Goal: Task Accomplishment & Management: Complete application form

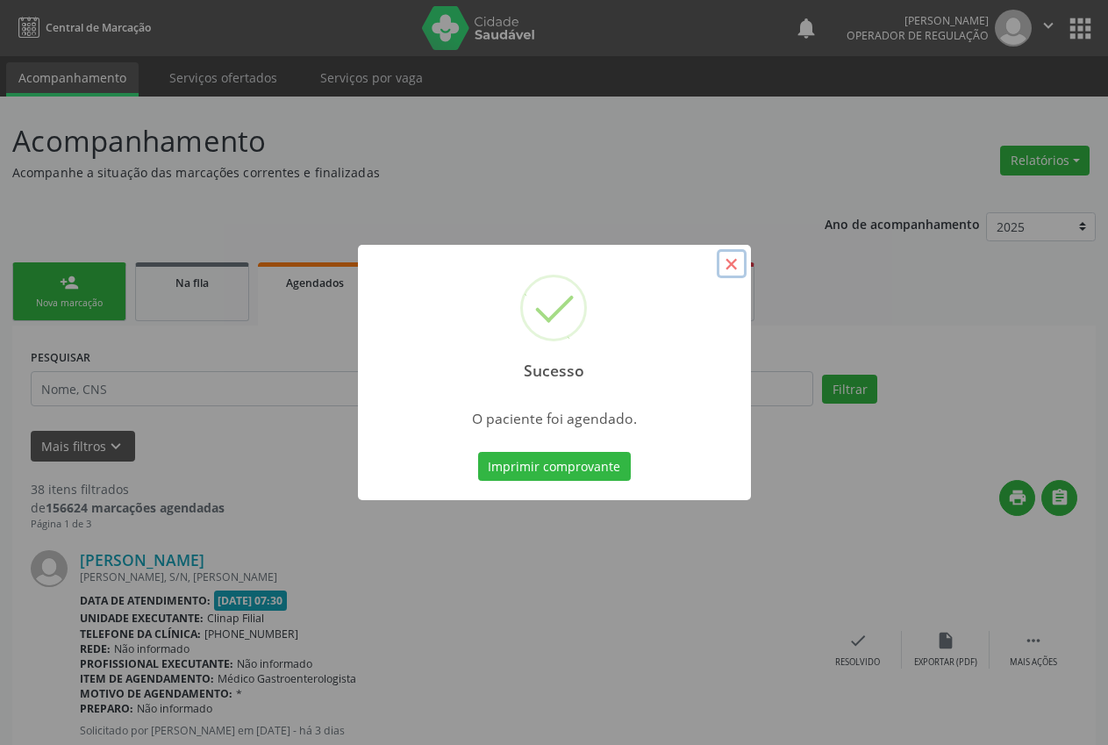
click at [717, 263] on button "×" at bounding box center [732, 264] width 30 height 30
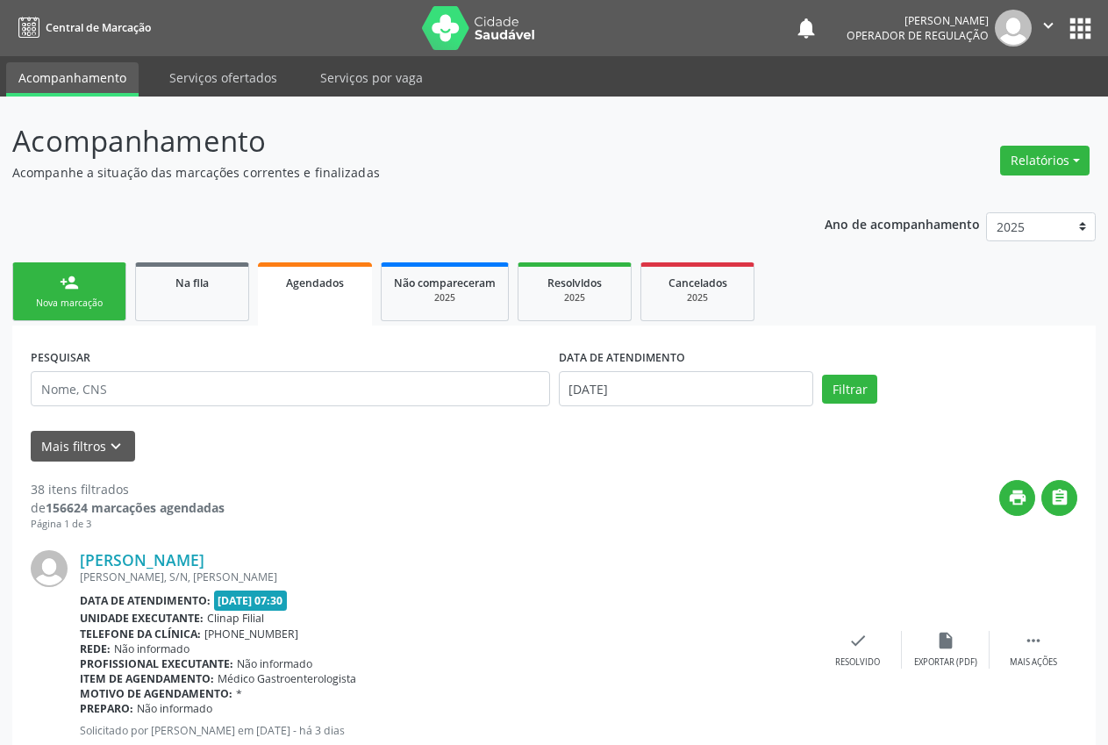
click at [101, 305] on div "Nova marcação" at bounding box center [69, 303] width 88 height 13
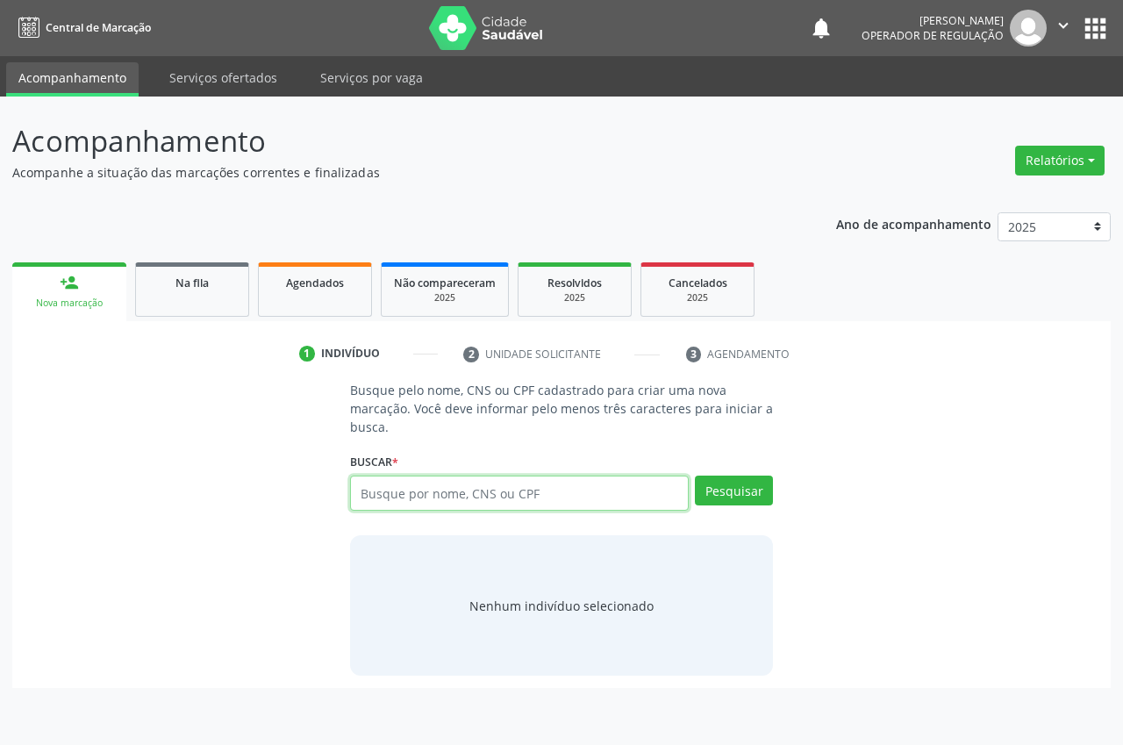
click at [497, 494] on input "text" at bounding box center [519, 493] width 339 height 35
type input "898004063884211"
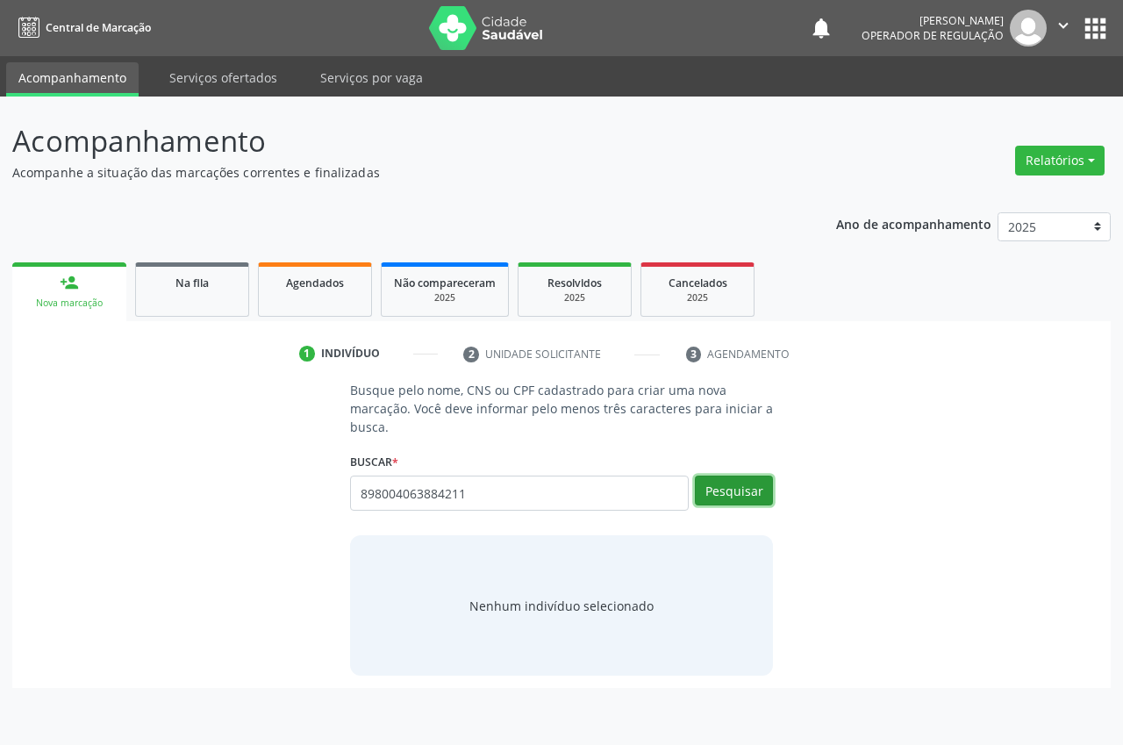
click at [767, 489] on button "Pesquisar" at bounding box center [734, 491] width 78 height 30
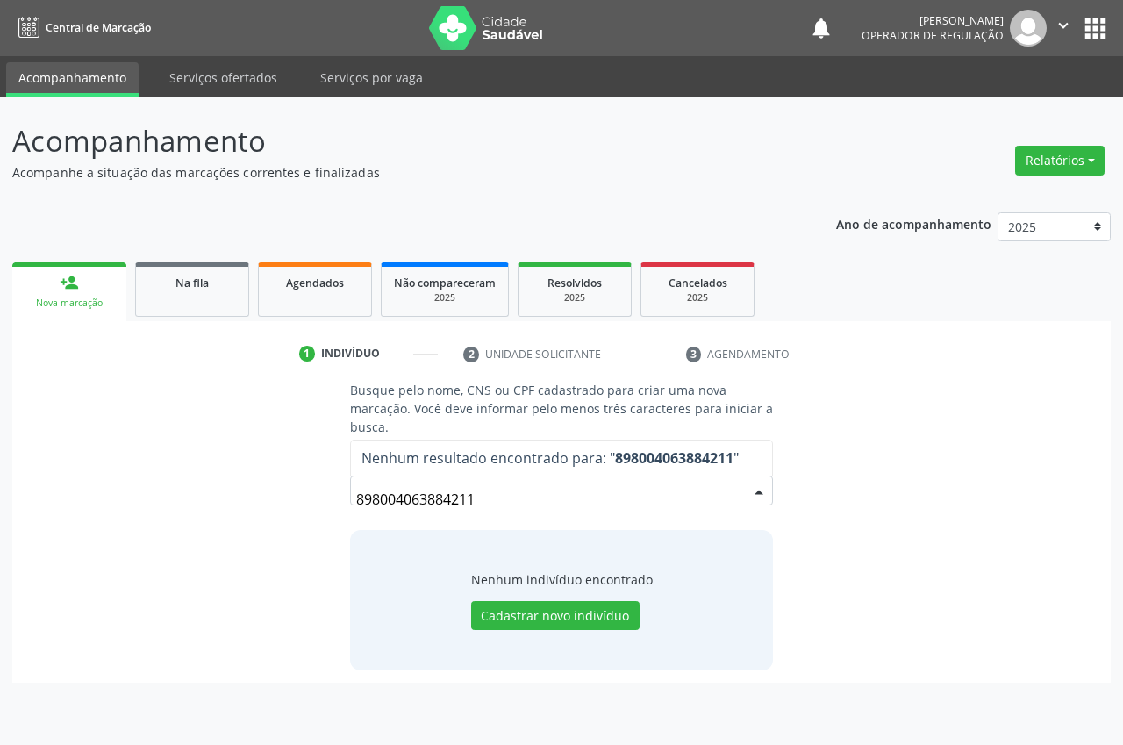
drag, startPoint x: 447, startPoint y: 497, endPoint x: 454, endPoint y: 475, distance: 23.0
click at [417, 487] on input "898004063884211" at bounding box center [546, 499] width 381 height 35
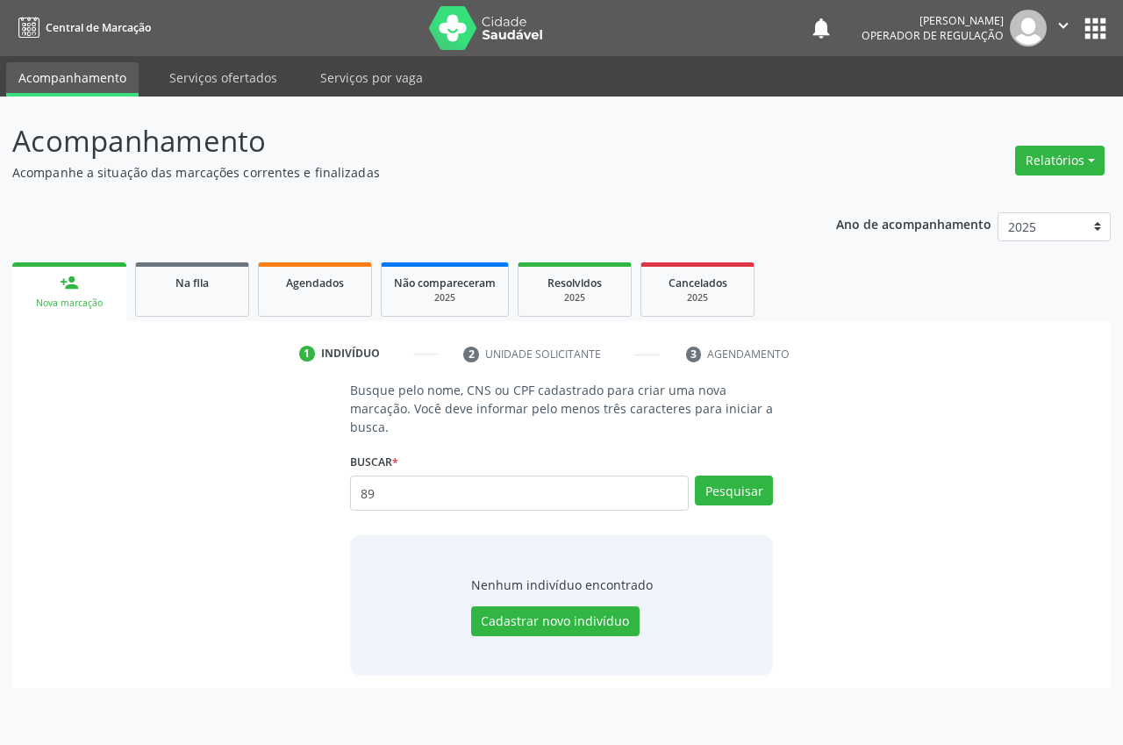
type input "8"
type input "eldemar de macedo cavalcati"
click at [716, 488] on button "Pesquisar" at bounding box center [734, 491] width 78 height 30
click at [810, 473] on div "Busque pelo nome, CNS ou CPF cadastrado para criar uma nova marcação. Você deve…" at bounding box center [562, 528] width 1074 height 295
click at [725, 489] on button "Pesquisar" at bounding box center [734, 491] width 78 height 30
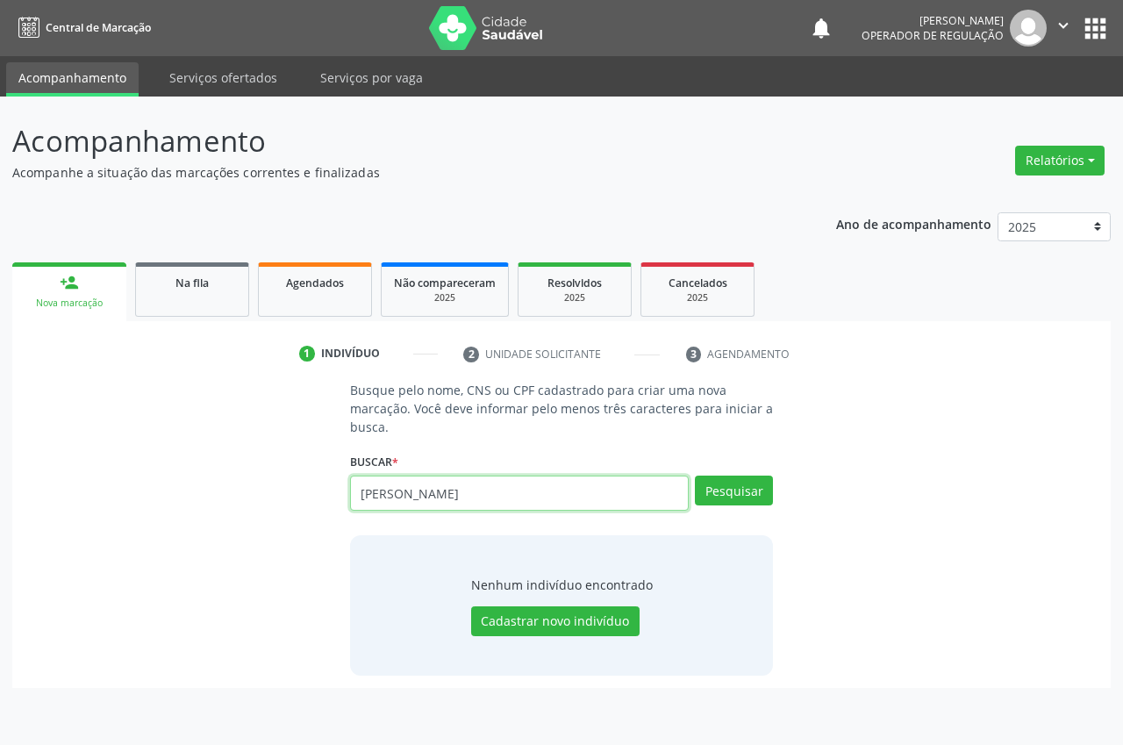
drag, startPoint x: 522, startPoint y: 497, endPoint x: 220, endPoint y: 525, distance: 303.1
click at [220, 525] on div "Busque pelo nome, CNS ou CPF cadastrado para criar uma nova marcação. Você deve…" at bounding box center [562, 528] width 1074 height 295
type input "i"
click at [388, 494] on input "i" at bounding box center [519, 493] width 339 height 35
type input "898004063884211"
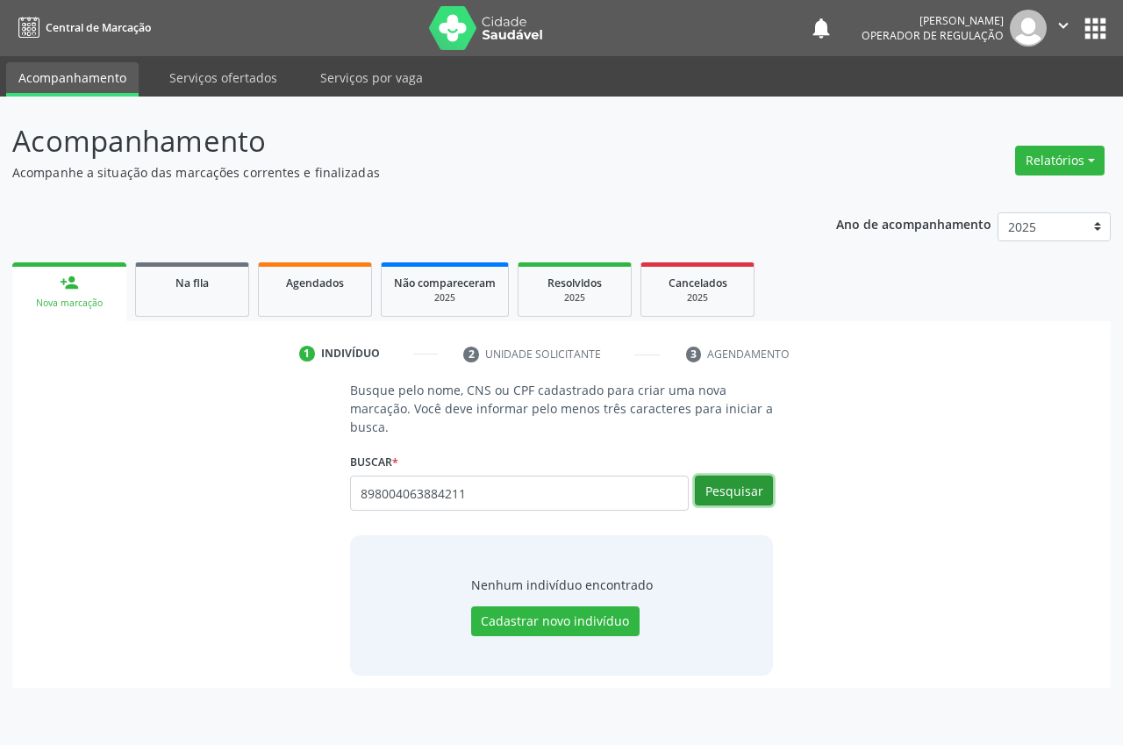
click at [748, 485] on button "Pesquisar" at bounding box center [734, 491] width 78 height 30
type input "898004063884211"
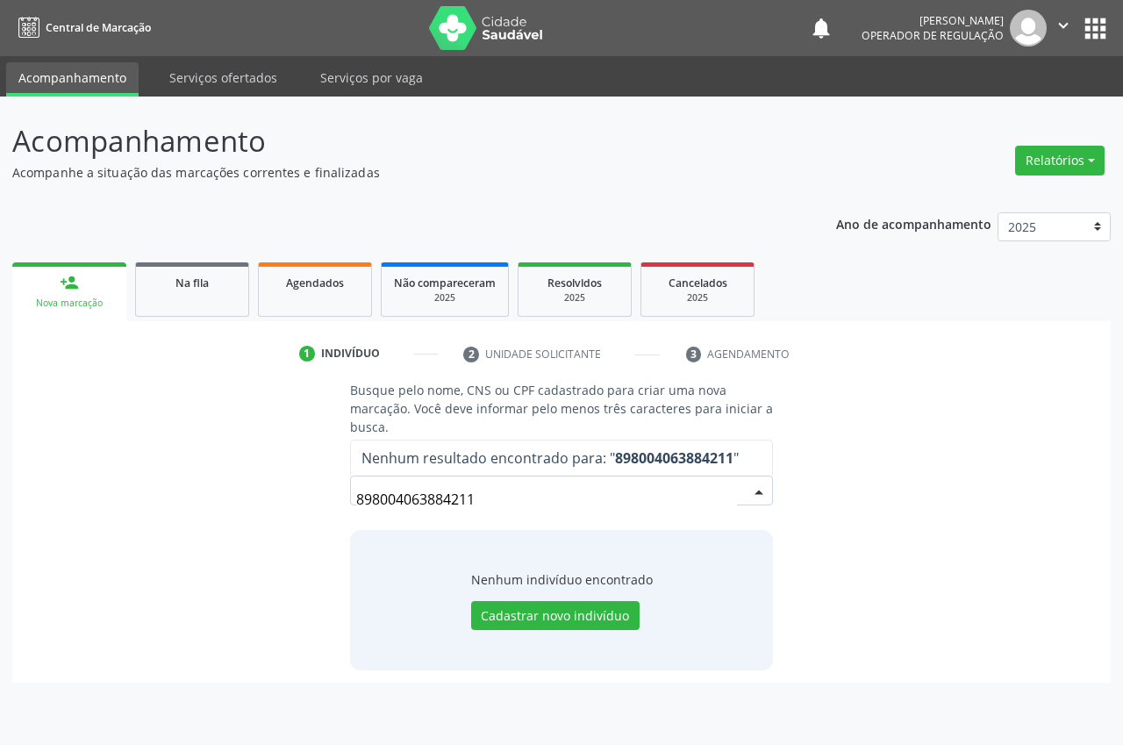
drag, startPoint x: 482, startPoint y: 503, endPoint x: 253, endPoint y: 507, distance: 229.0
click at [263, 510] on div "Busque pelo nome, CNS ou CPF cadastrado para criar uma nova marcação. Você deve…" at bounding box center [562, 525] width 1074 height 289
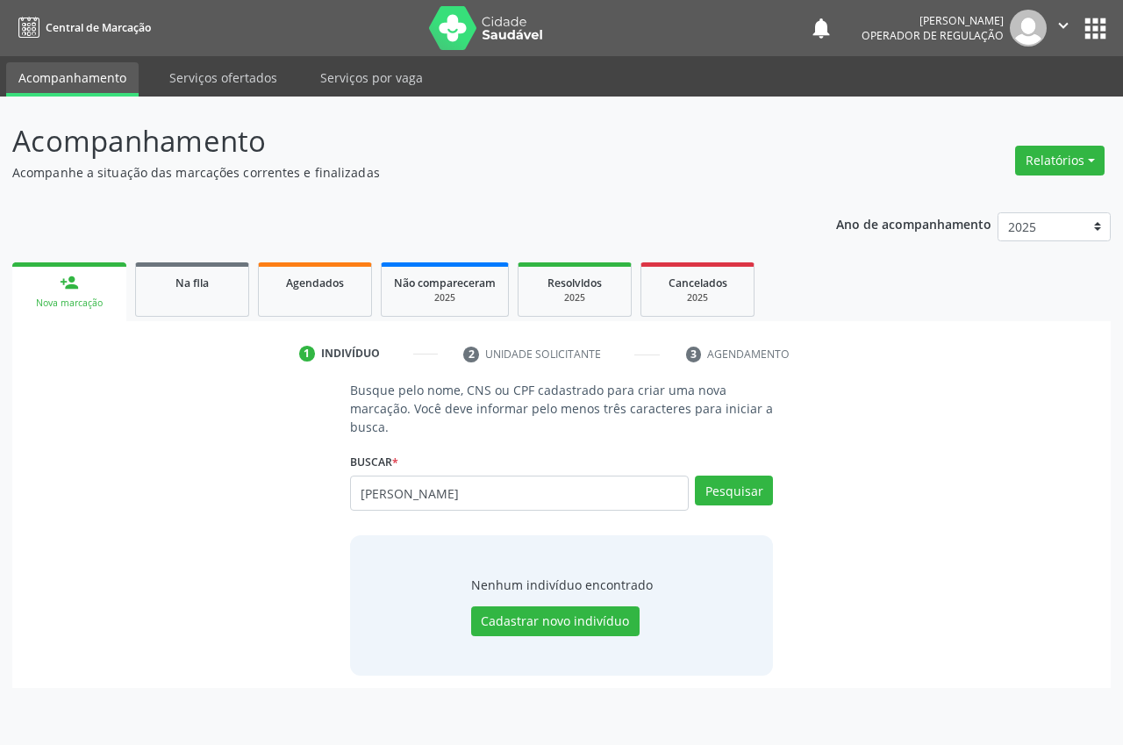
type input "juliana cavalcanti macedo"
drag, startPoint x: 669, startPoint y: 466, endPoint x: 479, endPoint y: 486, distance: 190.6
click at [458, 486] on div "Buscar * juliana cavalcanti macedo Busque por nome, CNS ou CPF Nenhum resultado…" at bounding box center [561, 485] width 423 height 75
drag, startPoint x: 496, startPoint y: 490, endPoint x: 312, endPoint y: 490, distance: 183.4
click at [312, 490] on div "Busque pelo nome, CNS ou CPF cadastrado para criar uma nova marcação. Você deve…" at bounding box center [562, 528] width 1074 height 295
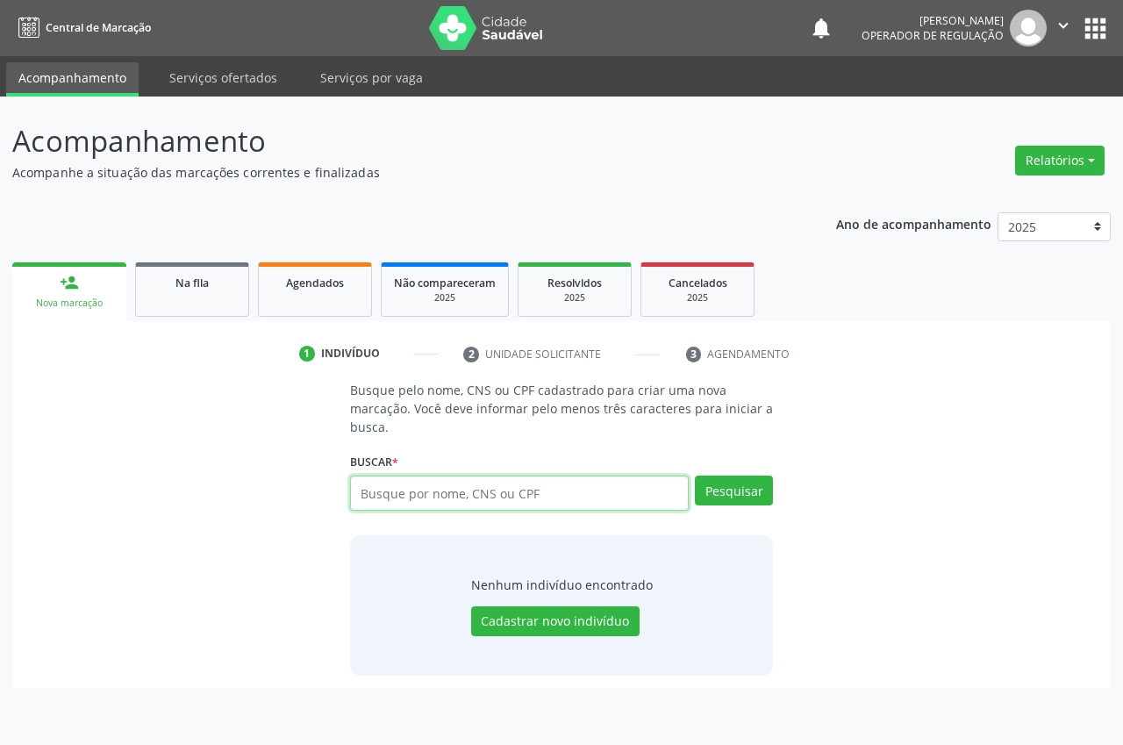
paste input "706008330725549"
type input "706008330725549"
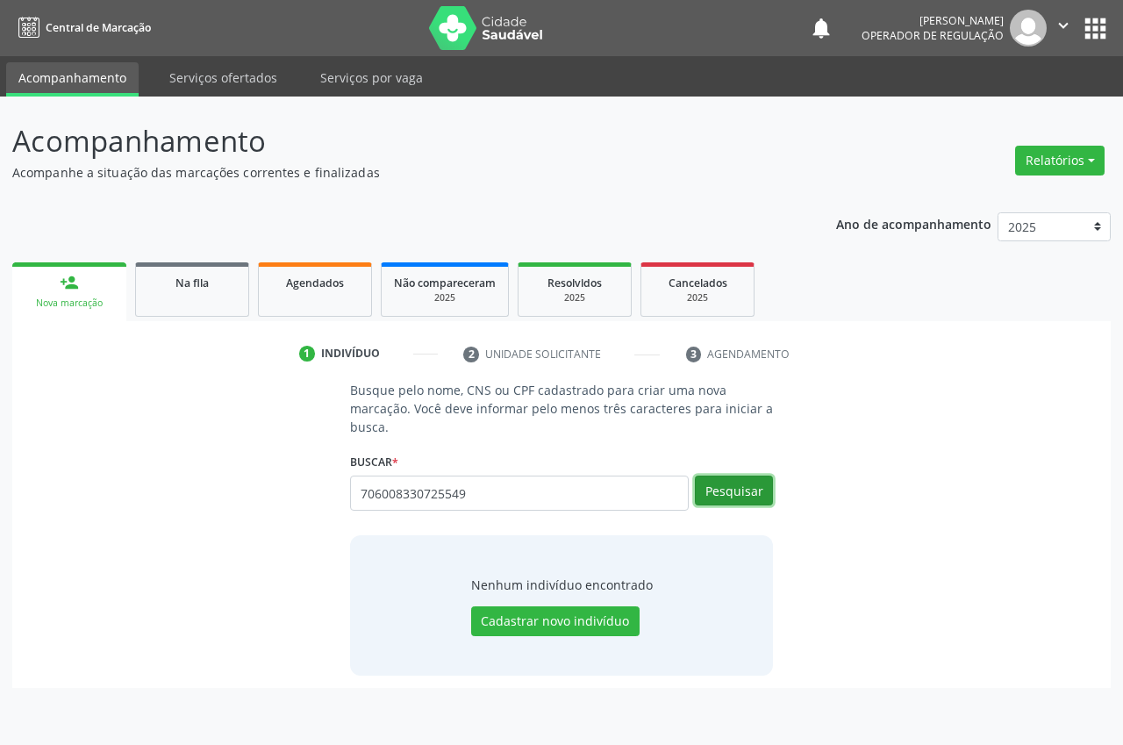
click at [748, 492] on button "Pesquisar" at bounding box center [734, 491] width 78 height 30
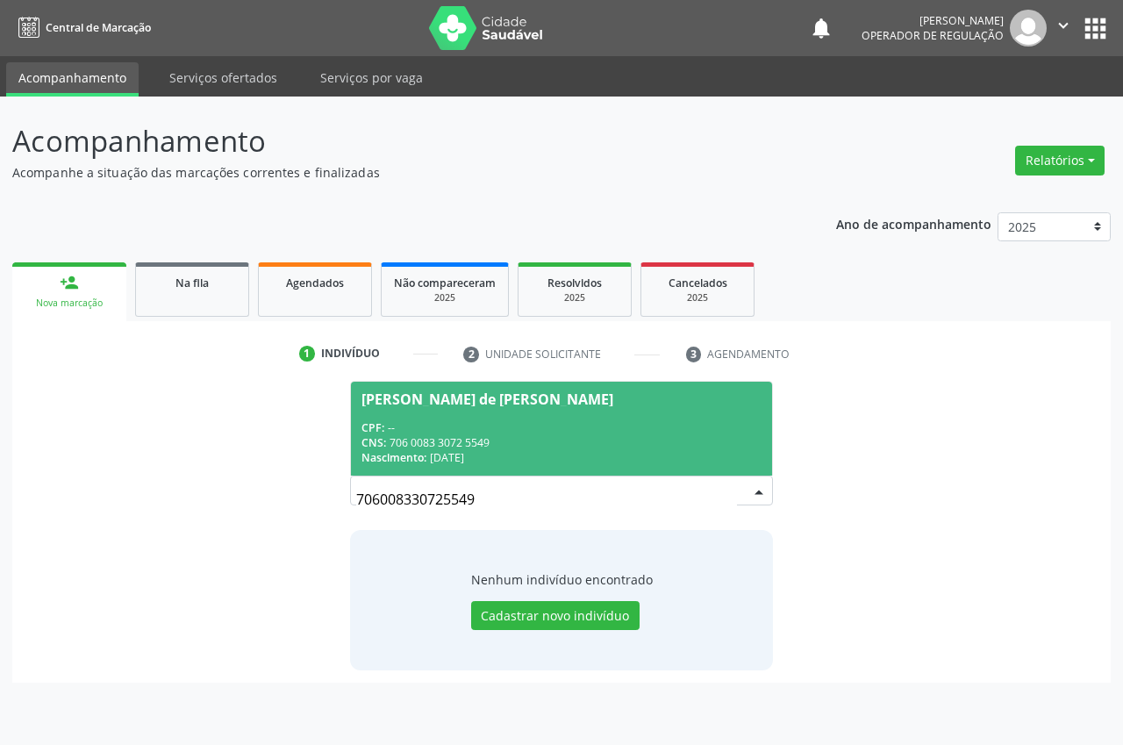
click at [515, 421] on div "CPF: --" at bounding box center [561, 427] width 400 height 15
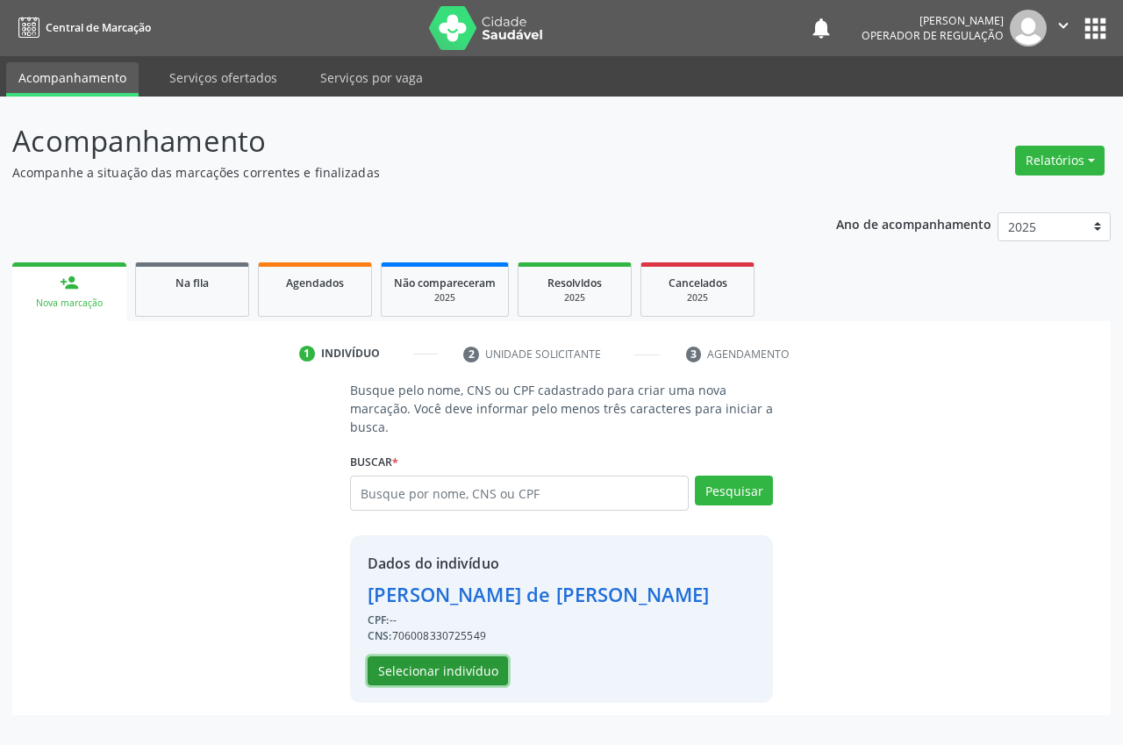
click at [463, 670] on button "Selecionar indivíduo" at bounding box center [438, 671] width 140 height 30
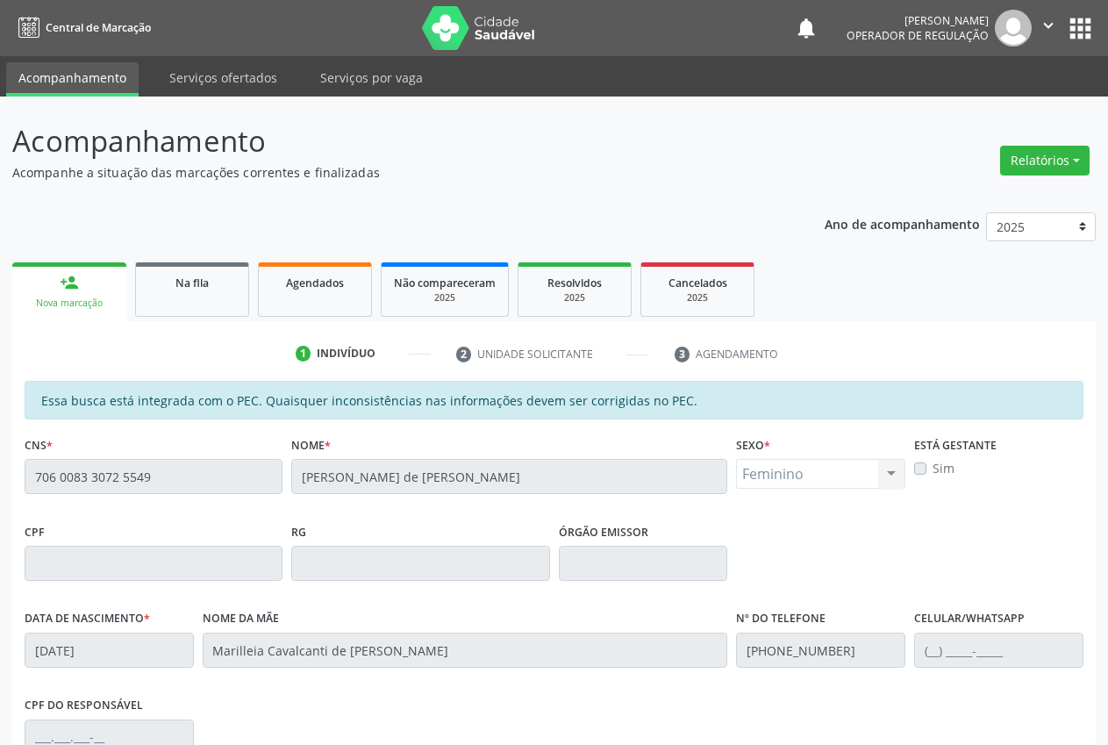
click at [81, 290] on link "person_add Nova marcação" at bounding box center [69, 291] width 114 height 59
click at [19, 297] on link "person_add Nova marcação" at bounding box center [69, 291] width 114 height 59
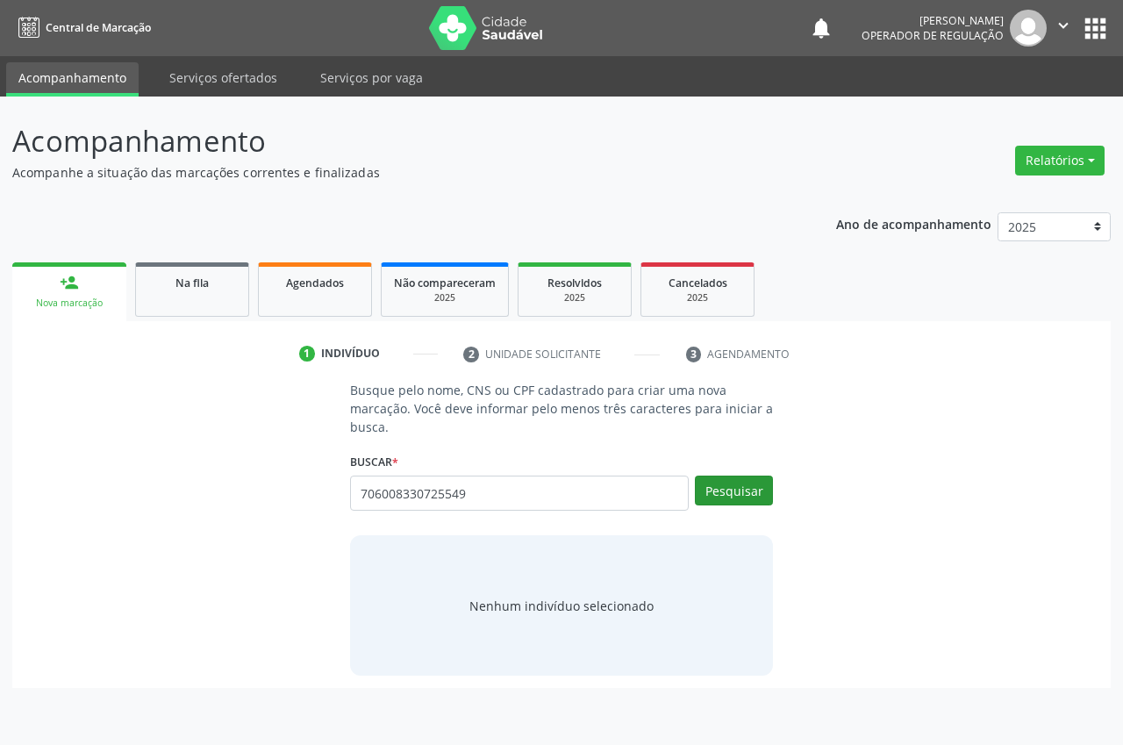
type input "706008330725549"
click at [727, 483] on button "Pesquisar" at bounding box center [734, 491] width 78 height 30
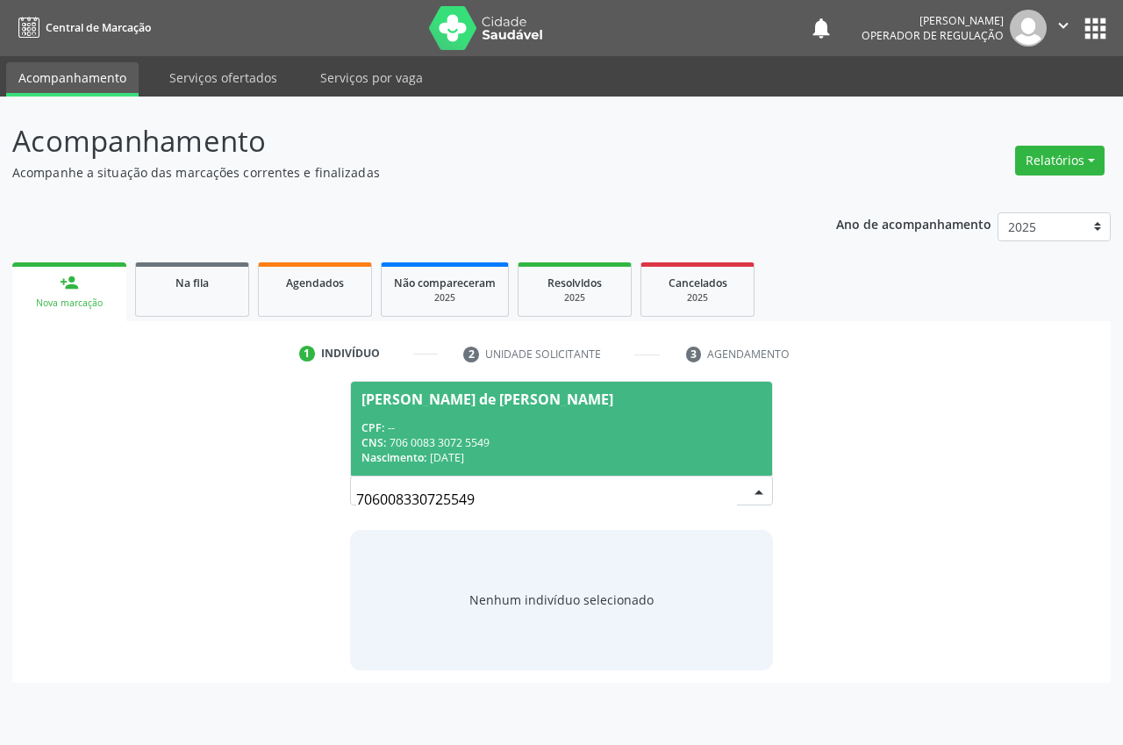
click at [582, 454] on div "Nascimento: [DATE]" at bounding box center [561, 457] width 400 height 15
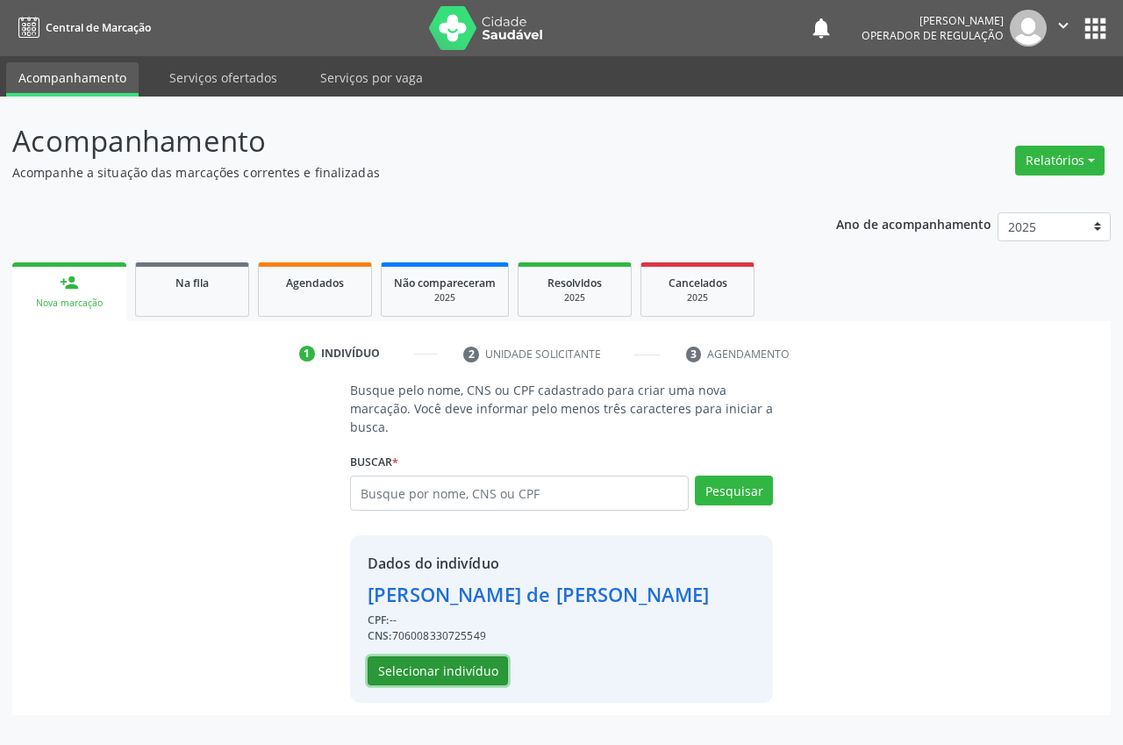
click at [388, 679] on button "Selecionar indivíduo" at bounding box center [438, 671] width 140 height 30
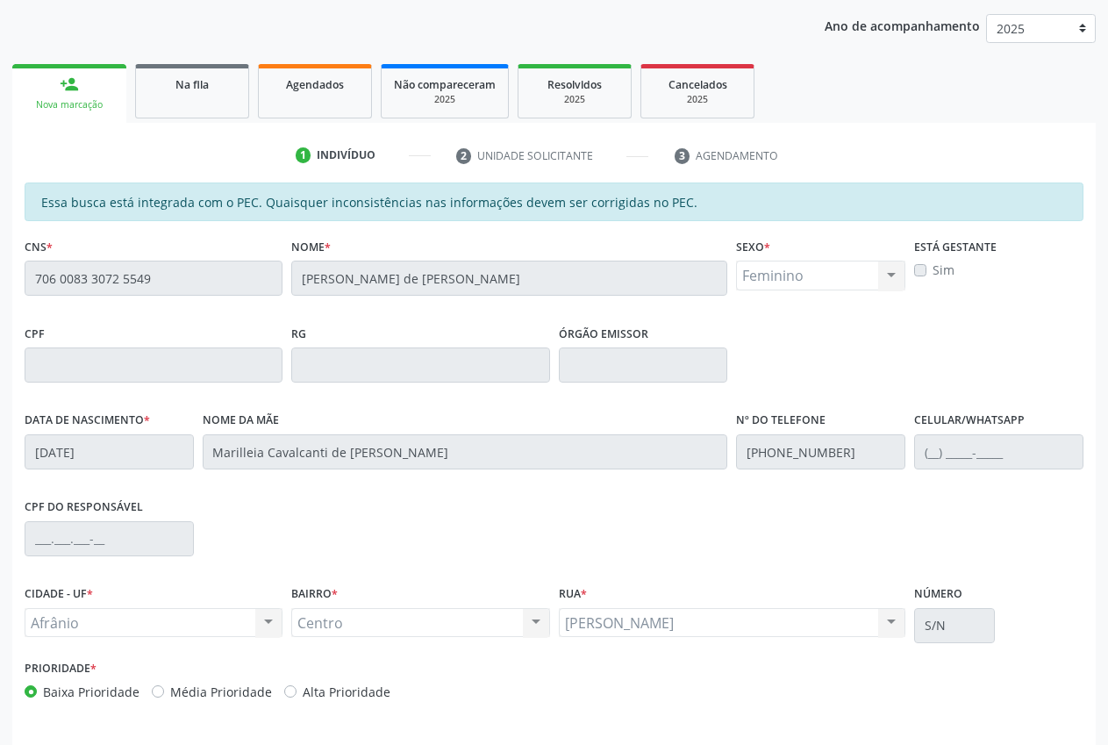
scroll to position [257, 0]
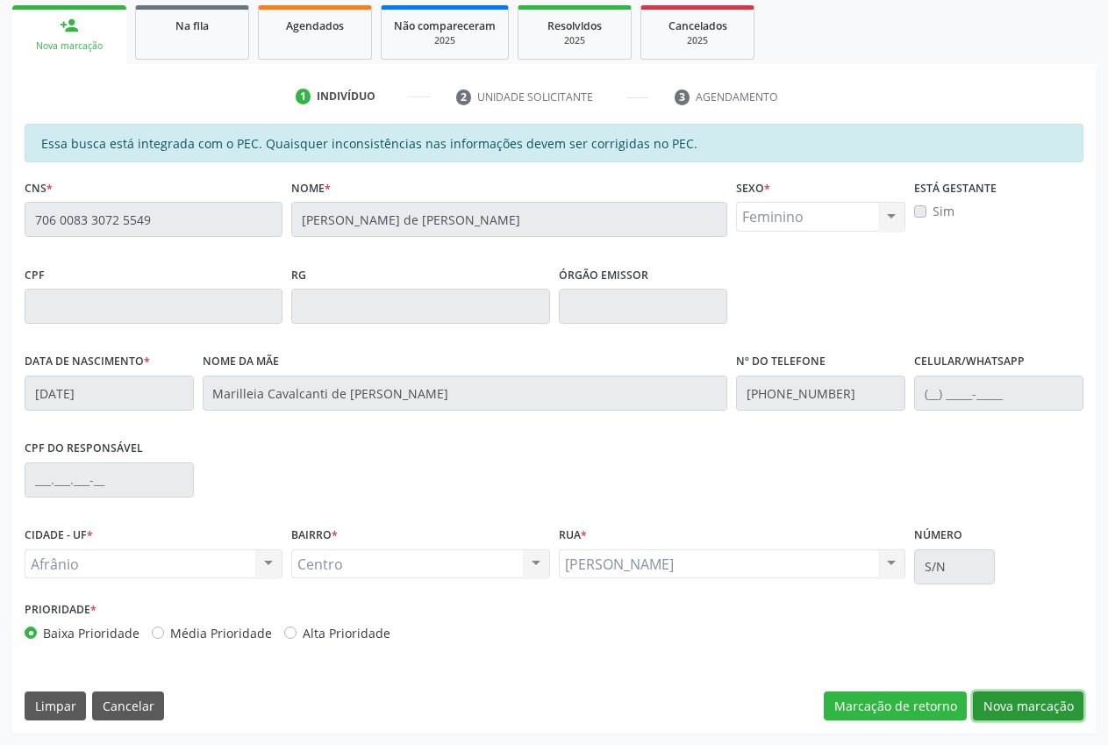
click at [1068, 702] on button "Nova marcação" at bounding box center [1028, 706] width 111 height 30
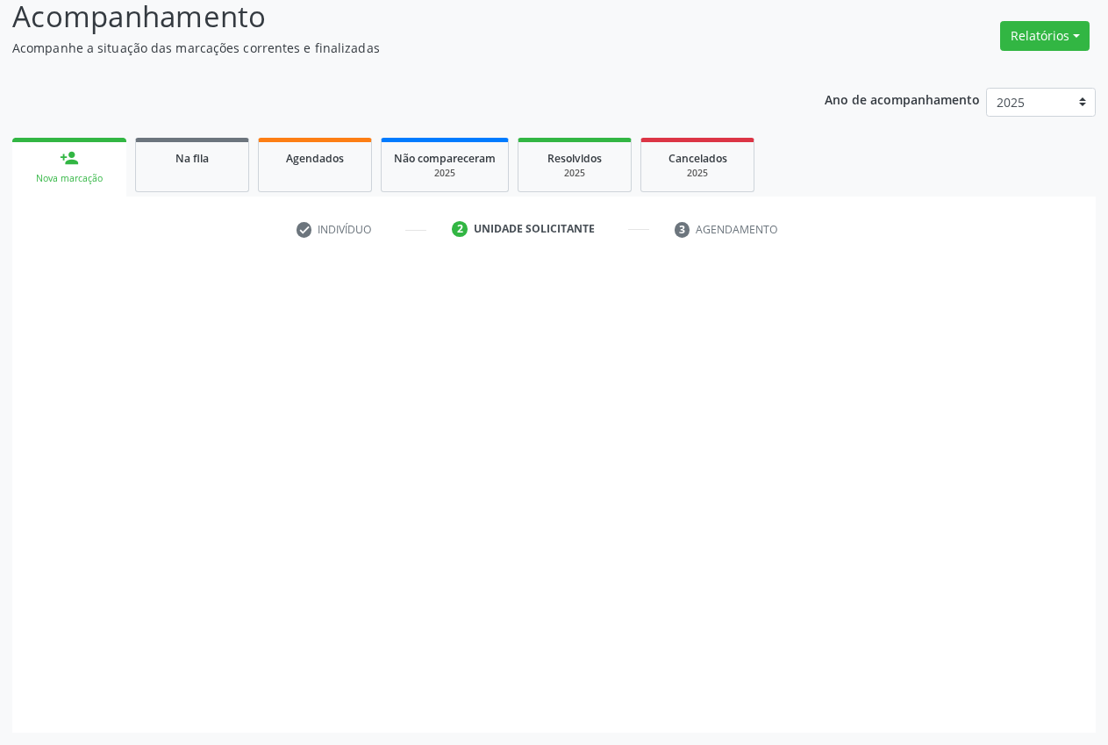
scroll to position [125, 0]
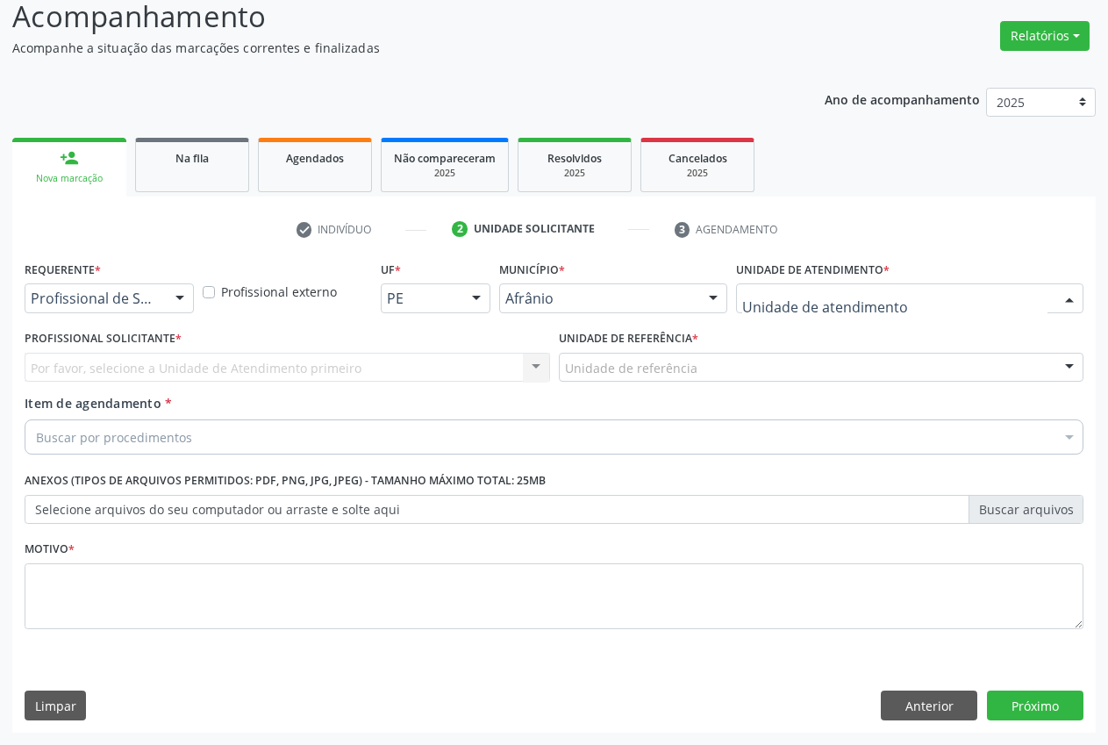
click at [1009, 289] on div at bounding box center [909, 298] width 347 height 30
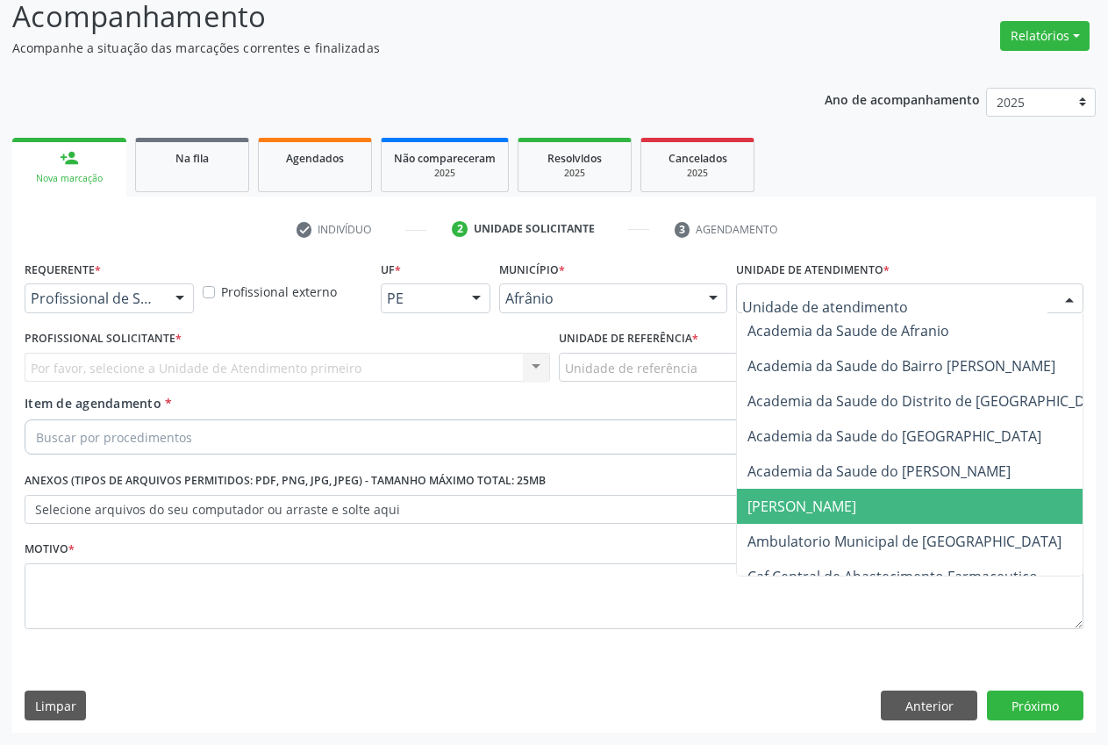
click at [868, 511] on span "[PERSON_NAME]" at bounding box center [951, 506] width 428 height 35
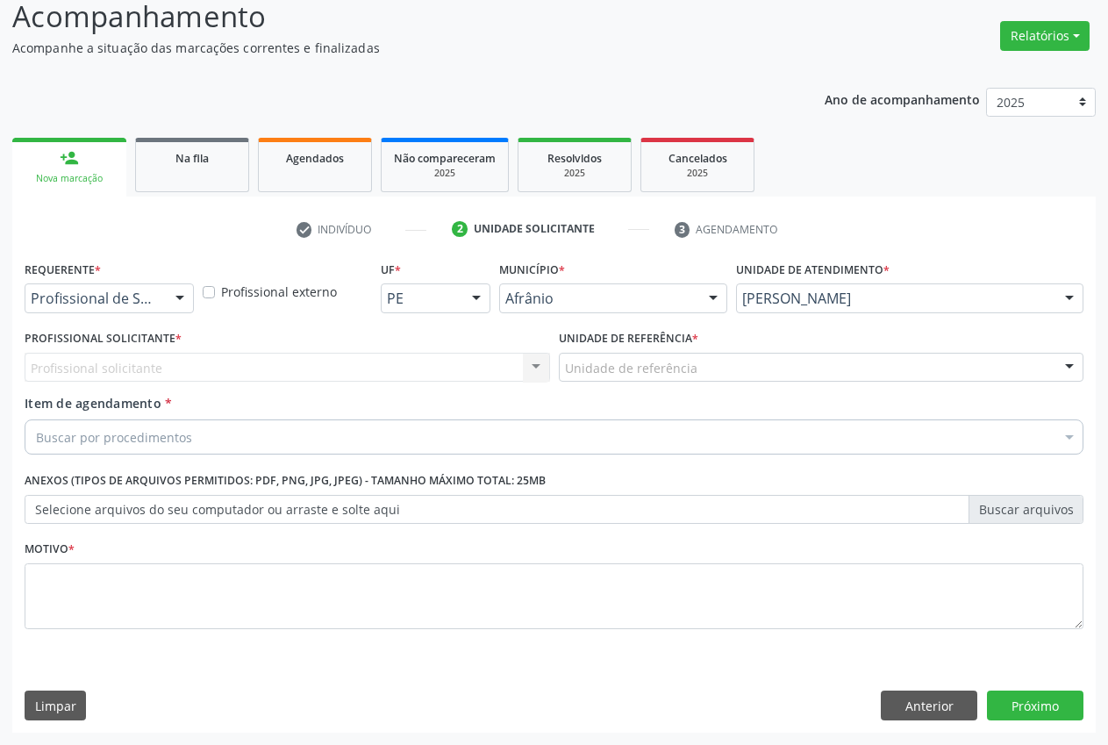
drag, startPoint x: 962, startPoint y: 293, endPoint x: 964, endPoint y: 313, distance: 20.3
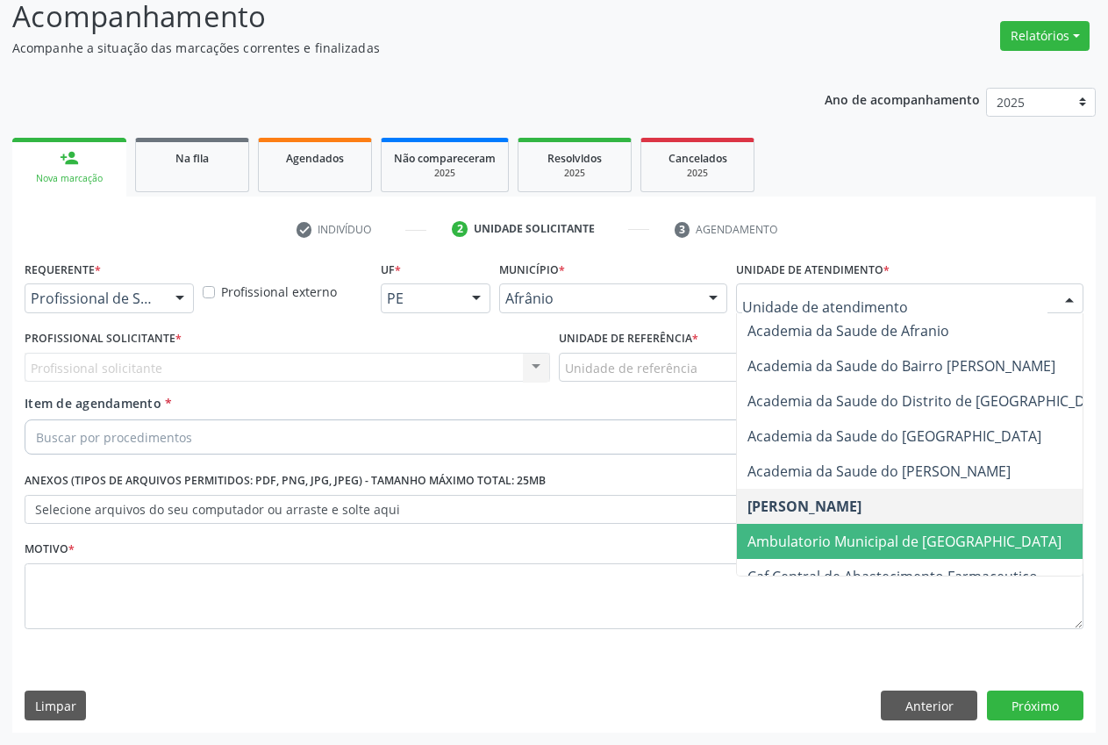
click at [959, 533] on span "Ambulatorio Municipal de [GEOGRAPHIC_DATA]" at bounding box center [904, 541] width 314 height 19
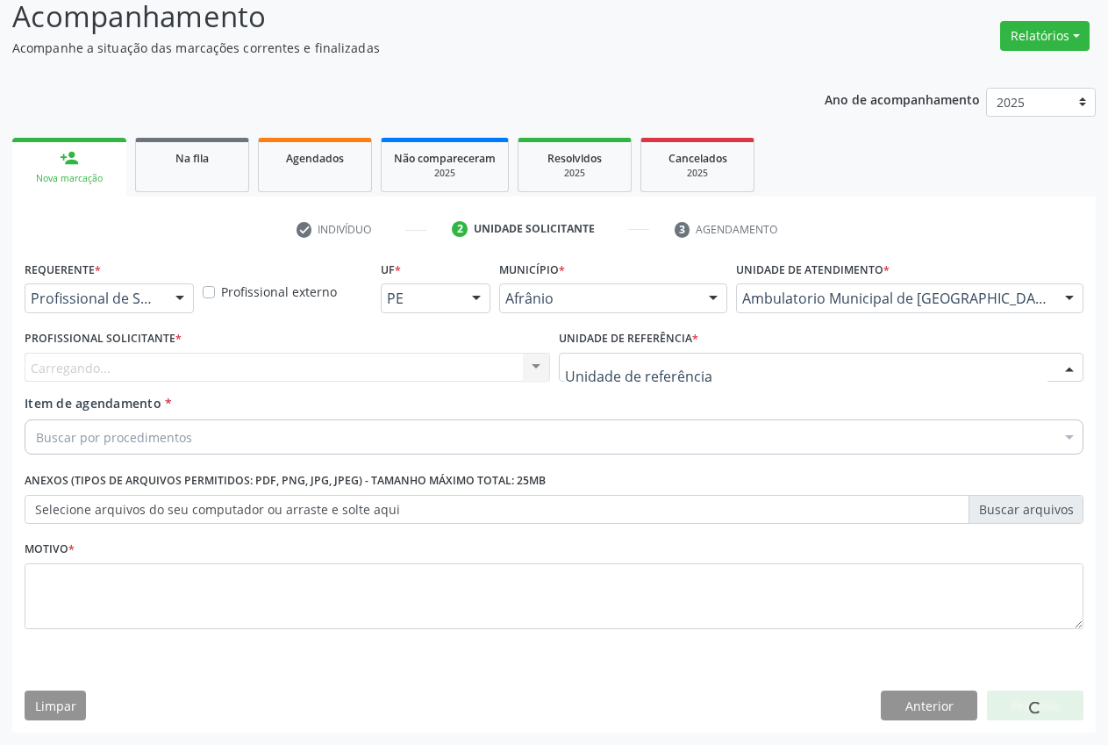
drag, startPoint x: 641, startPoint y: 375, endPoint x: 648, endPoint y: 383, distance: 10.6
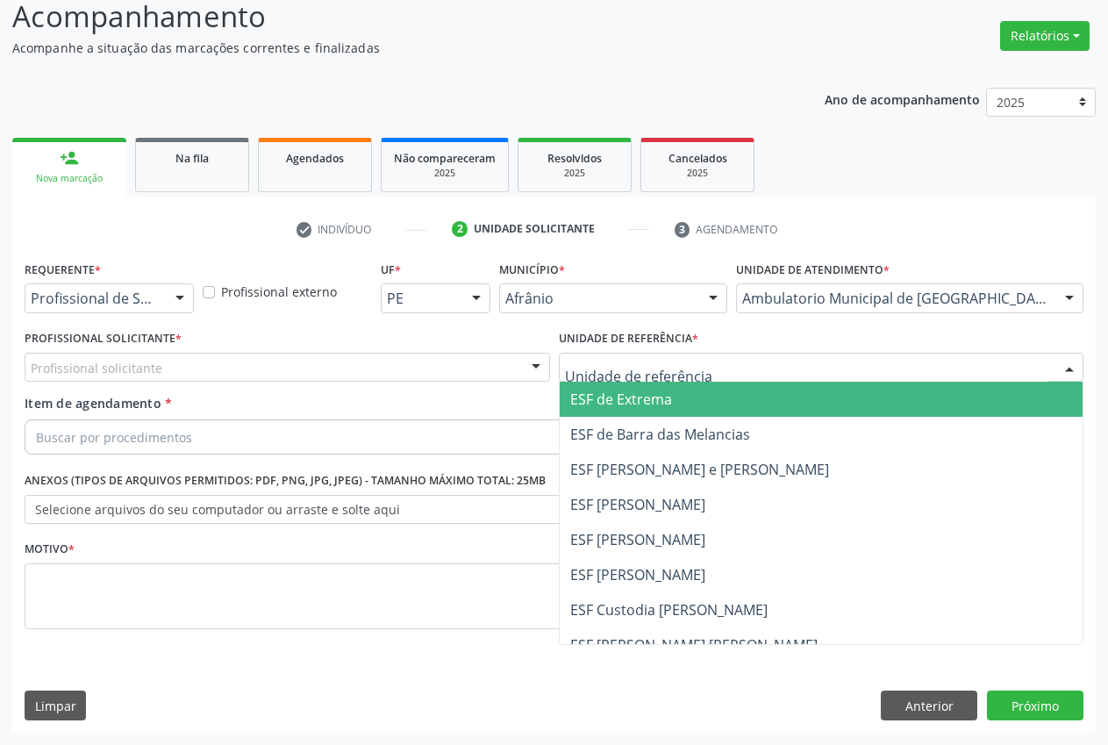
click at [647, 409] on span "ESF de Extrema" at bounding box center [621, 399] width 102 height 19
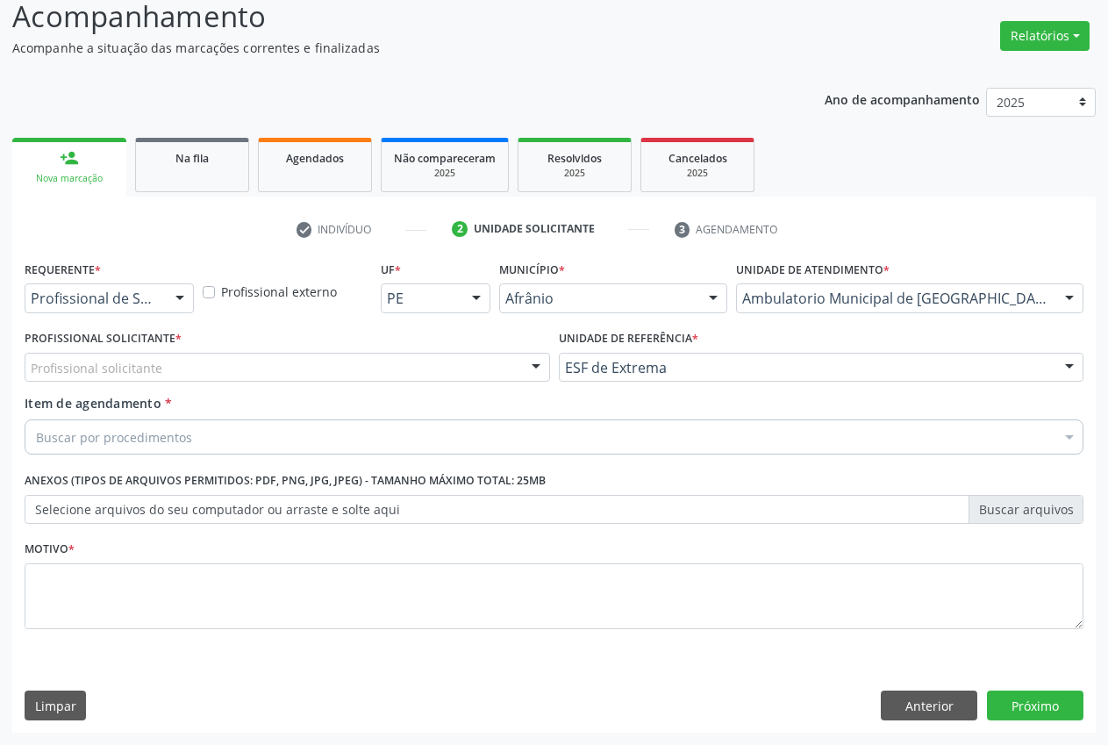
click at [530, 370] on div at bounding box center [536, 369] width 26 height 30
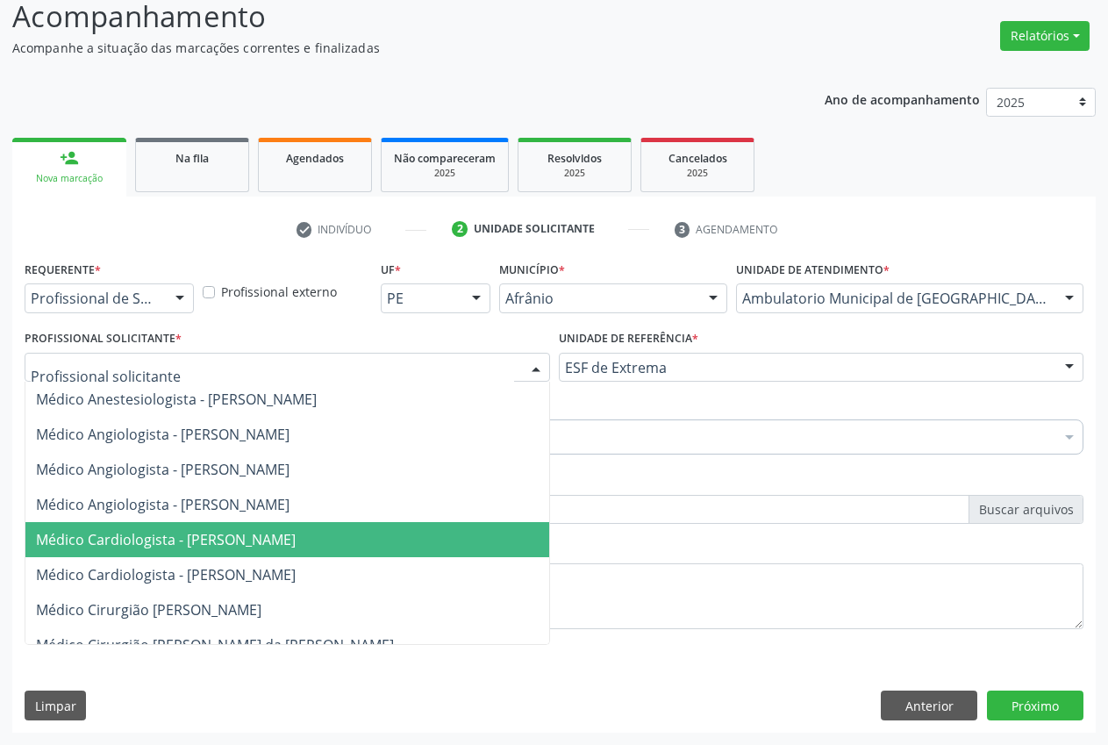
click at [241, 540] on span "Médico Cardiologista - [PERSON_NAME]" at bounding box center [166, 539] width 260 height 19
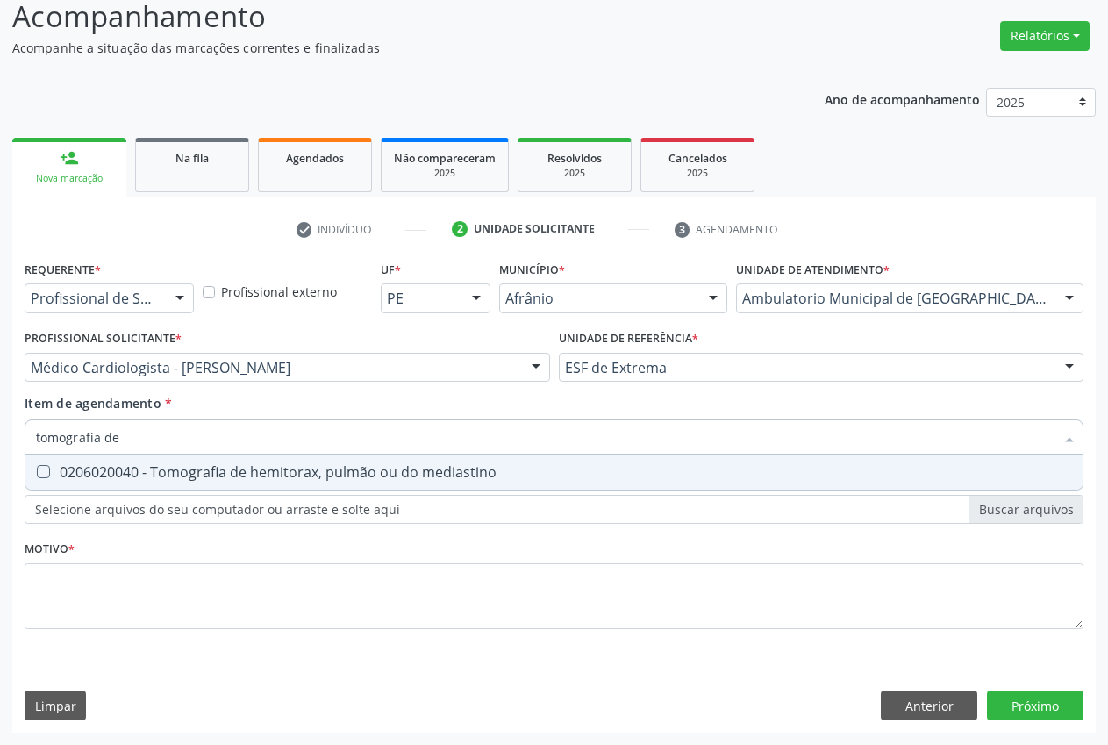
type input "tomografia de"
click at [182, 472] on div "0206020040 - Tomografia de hemitorax, pulmão ou do mediastino" at bounding box center [554, 472] width 1036 height 14
checkbox mediastino "true"
type input "tomografia de"
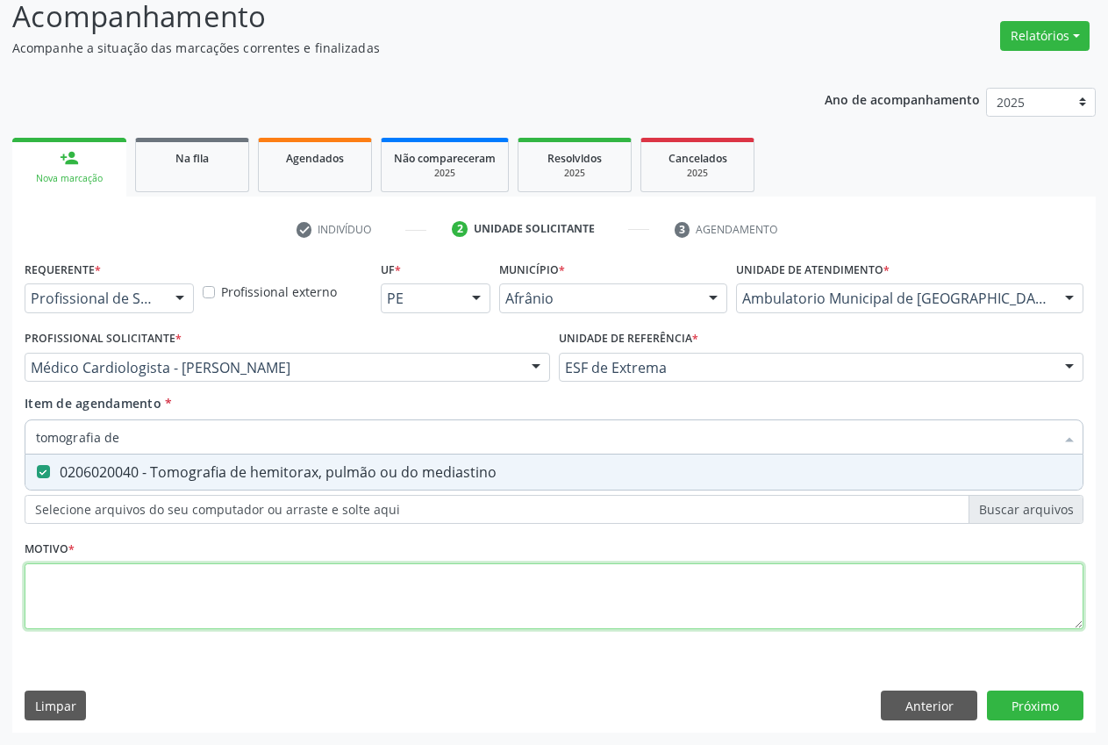
click at [119, 590] on div "Requerente * Profissional de Saúde Profissional de Saúde Paciente Nenhum result…" at bounding box center [554, 454] width 1059 height 397
type textarea "."
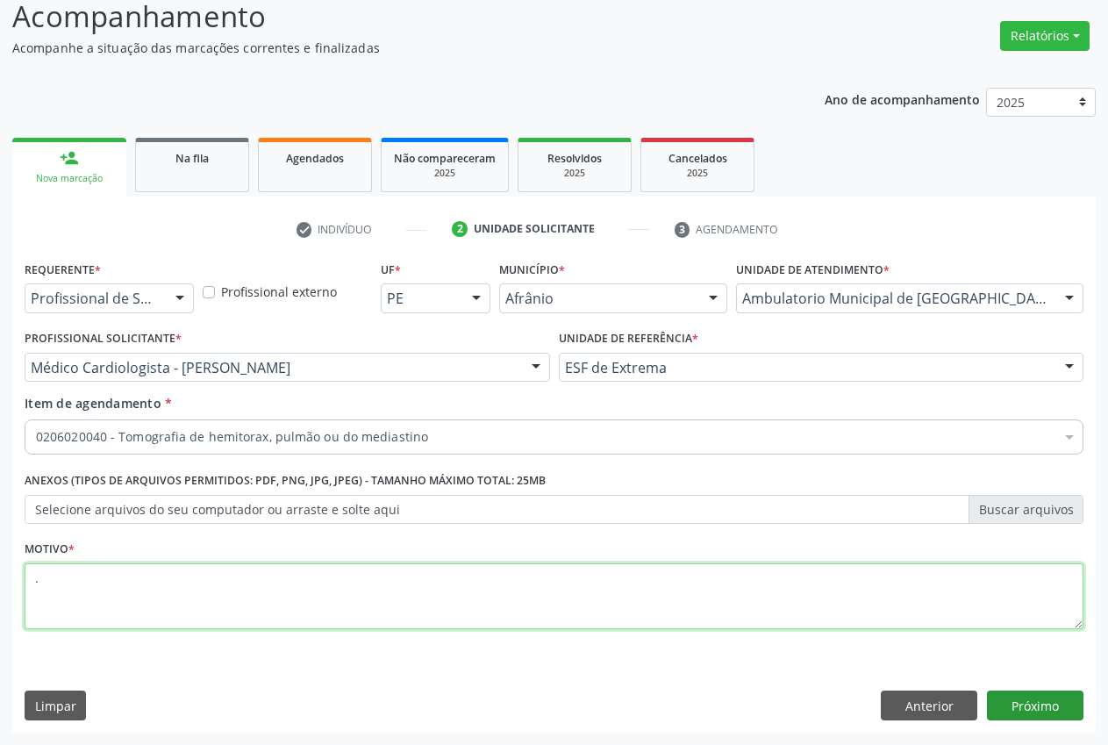
type textarea "."
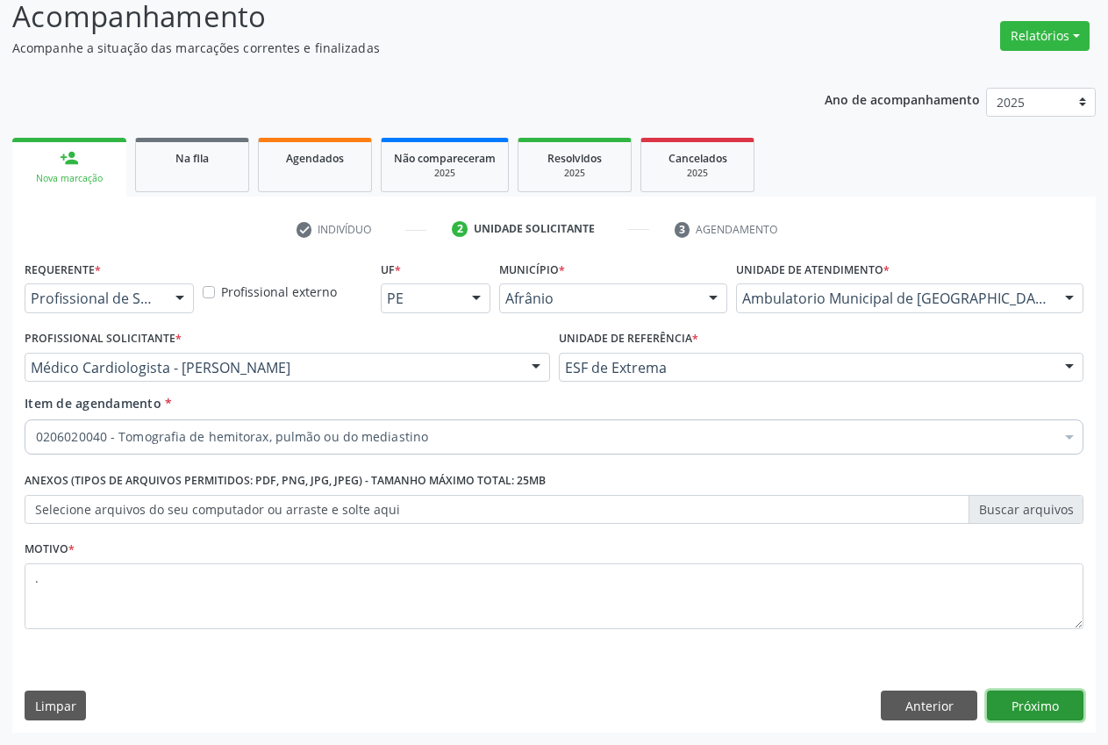
click at [1002, 695] on button "Próximo" at bounding box center [1035, 705] width 97 height 30
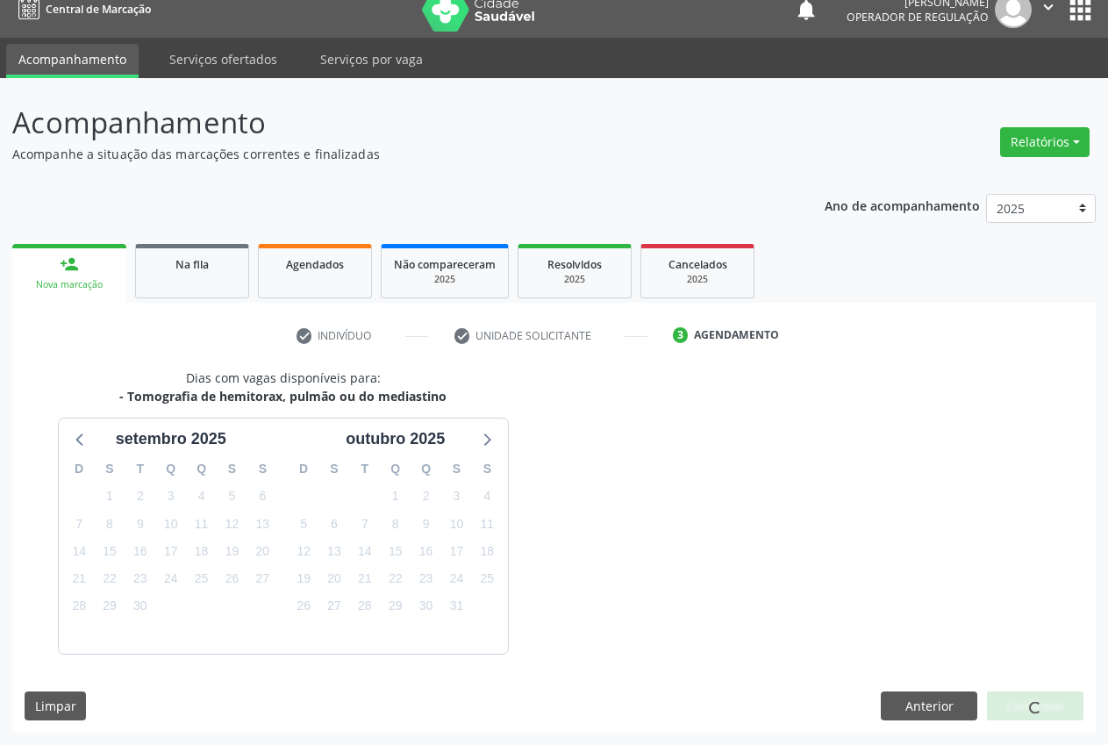
scroll to position [70, 0]
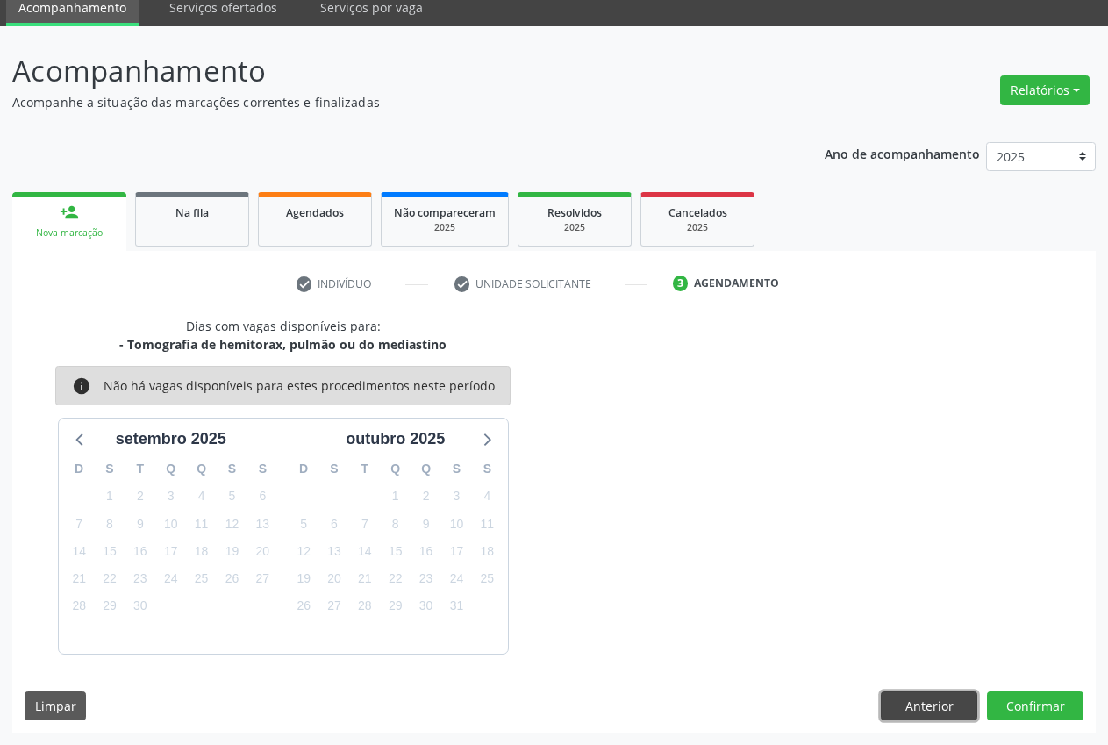
click at [892, 696] on button "Anterior" at bounding box center [929, 706] width 97 height 30
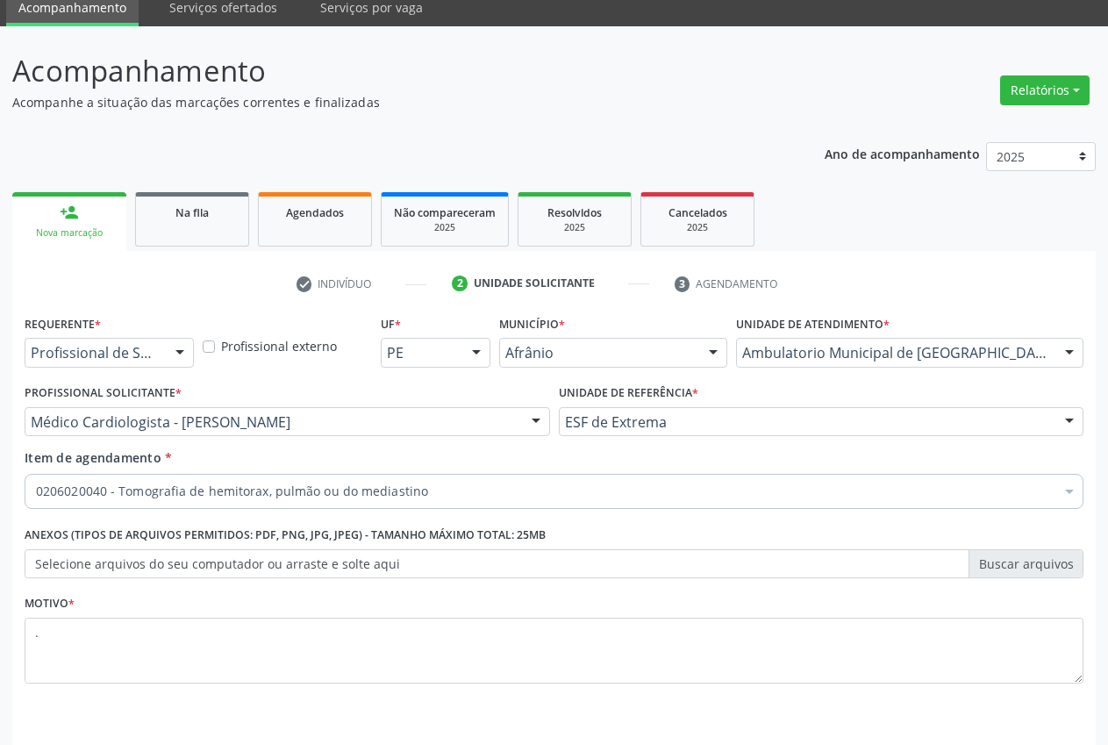
drag, startPoint x: 444, startPoint y: 494, endPoint x: 467, endPoint y: 490, distance: 23.2
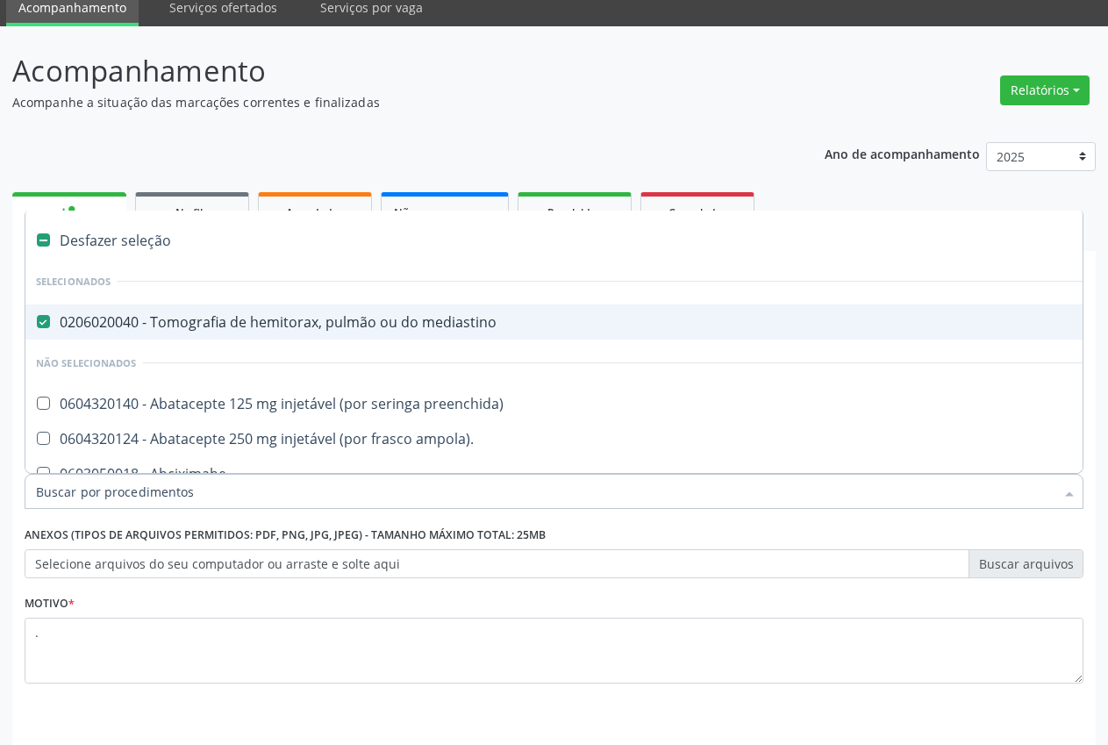
click at [473, 490] on input "Item de agendamento *" at bounding box center [545, 491] width 1019 height 35
click at [42, 323] on mediastino at bounding box center [43, 321] width 13 height 13
click at [37, 323] on mediastino "checkbox" at bounding box center [30, 321] width 11 height 11
checkbox mediastino "false"
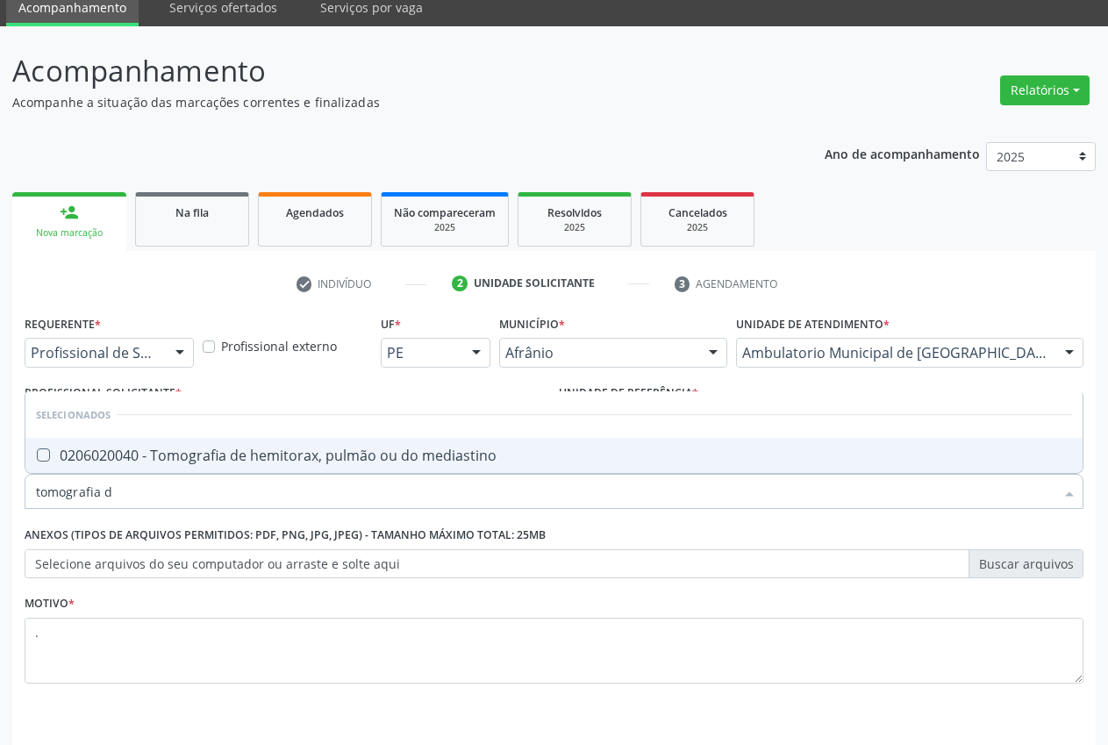
type input "tomografia"
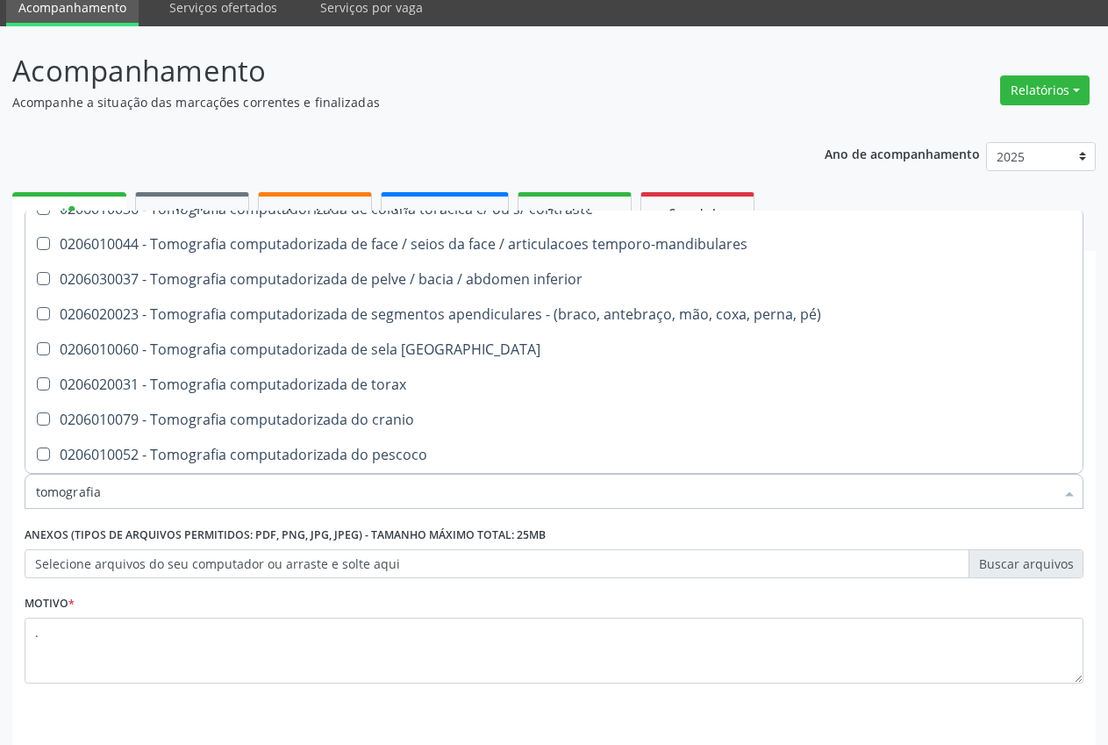
scroll to position [392, 0]
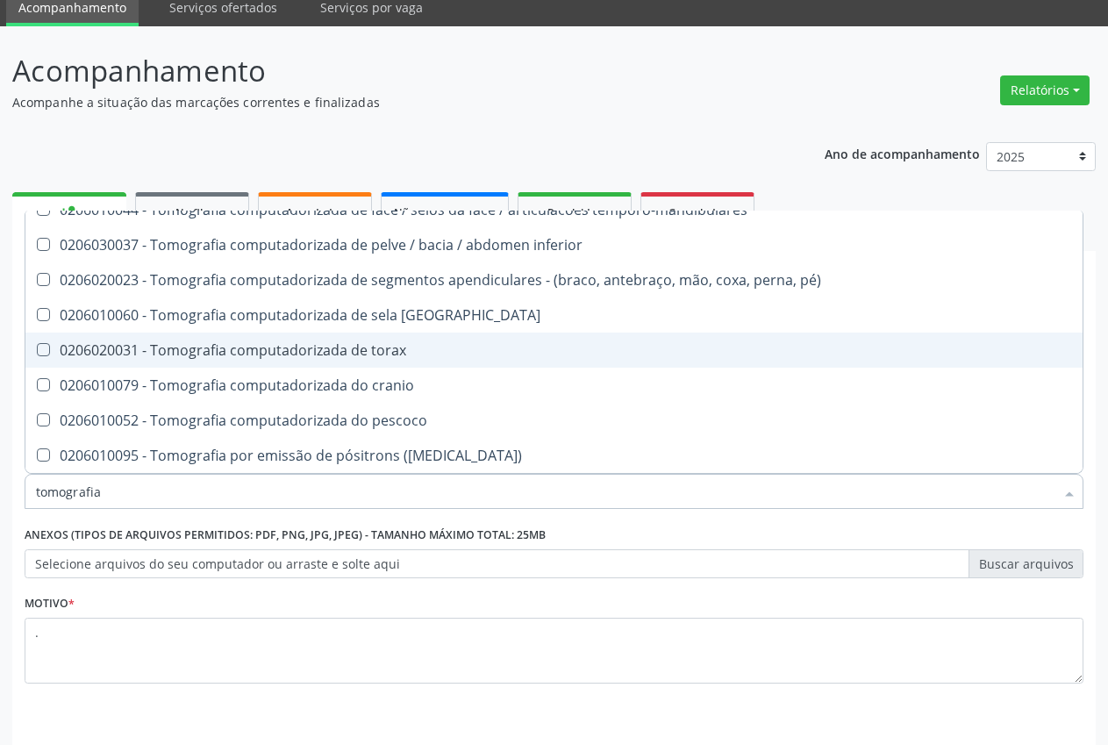
click at [384, 363] on span "0206020031 - Tomografia computadorizada de torax" at bounding box center [553, 350] width 1057 height 35
checkbox torax "true"
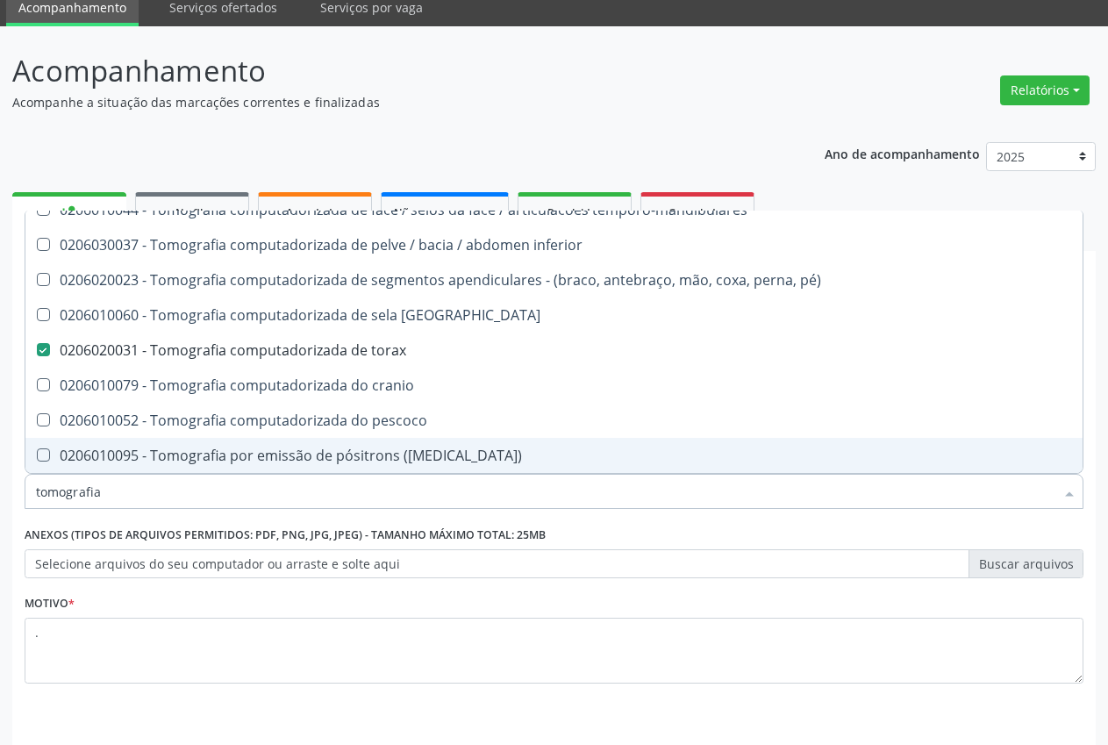
scroll to position [125, 0]
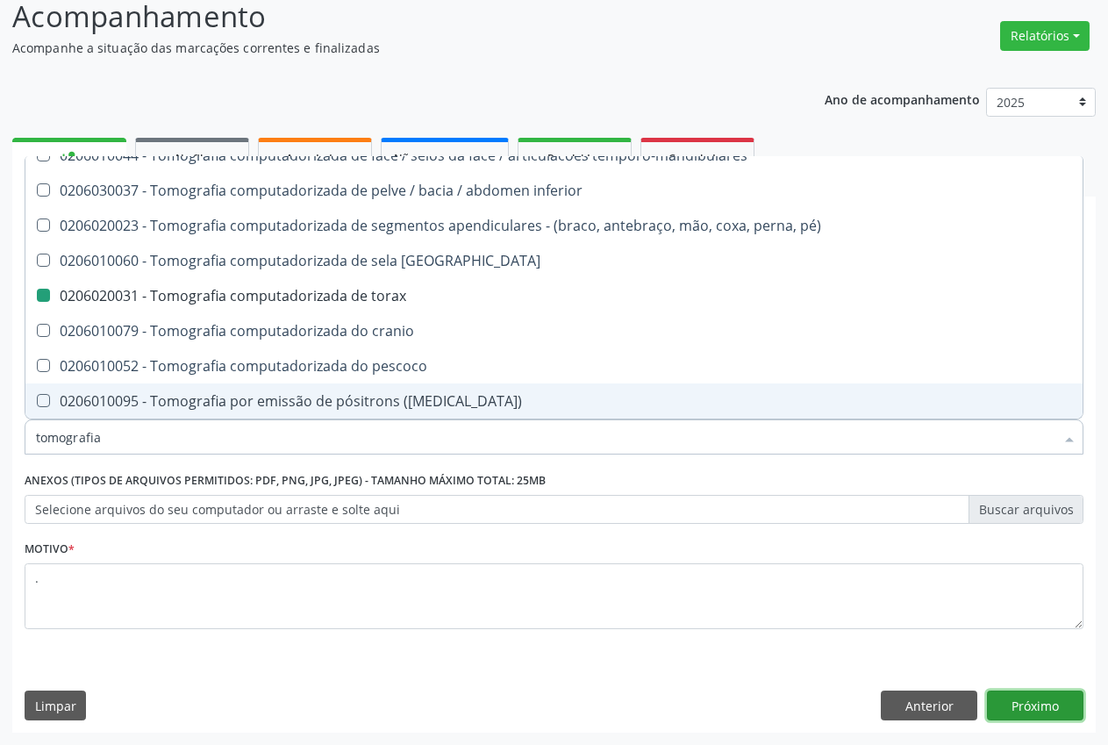
click at [1049, 696] on button "Próximo" at bounding box center [1035, 705] width 97 height 30
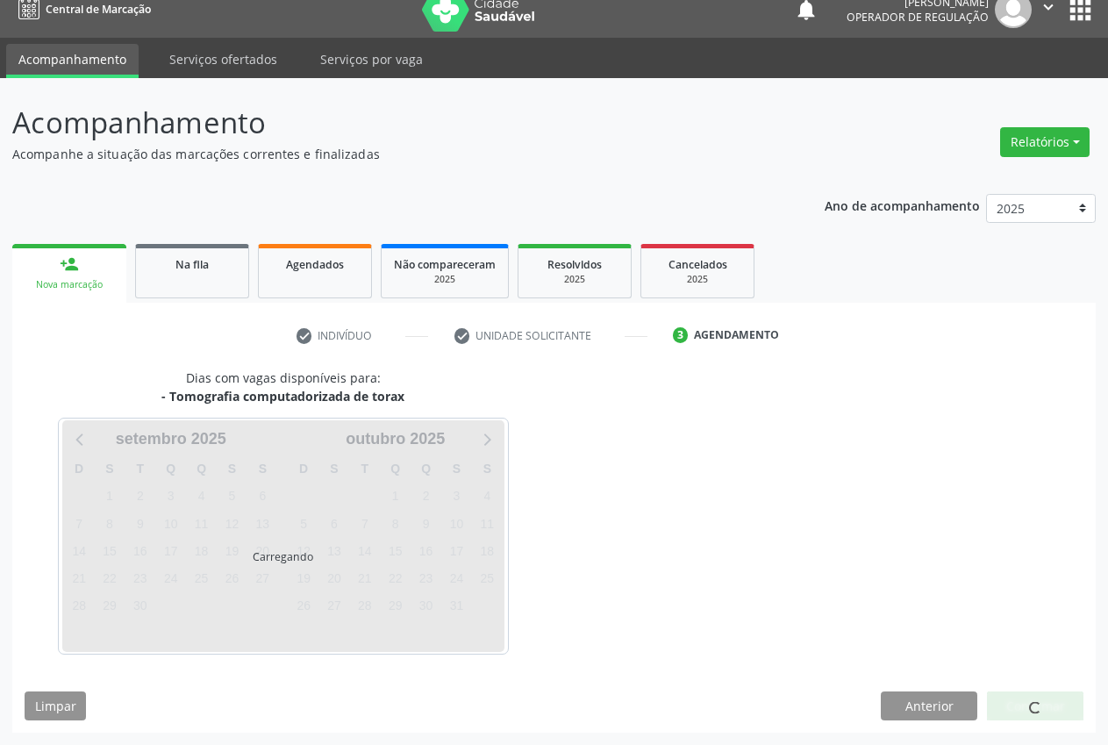
scroll to position [0, 0]
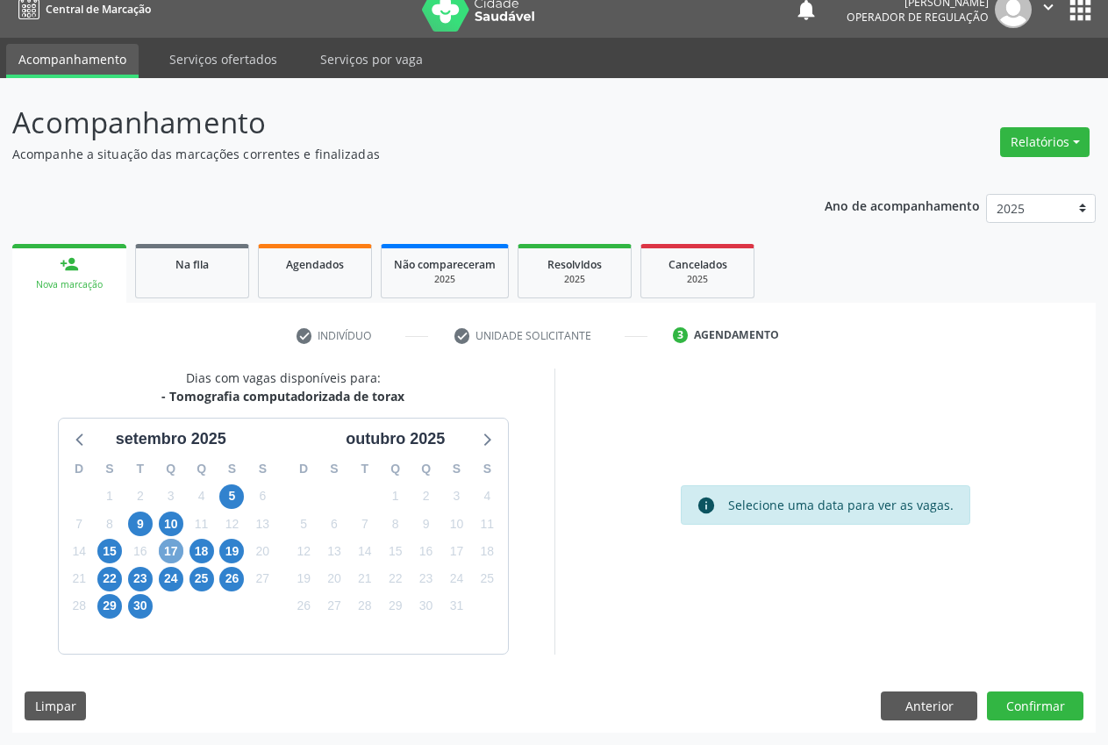
click at [171, 547] on span "17" at bounding box center [171, 551] width 25 height 25
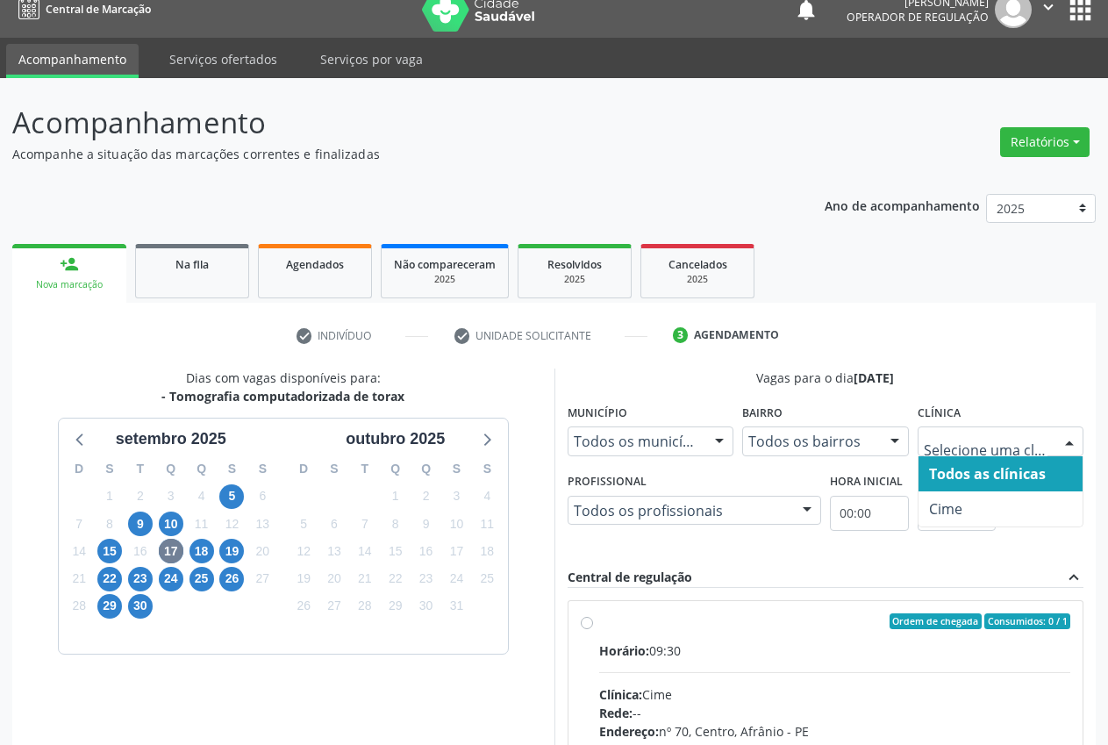
drag, startPoint x: 1036, startPoint y: 433, endPoint x: 1012, endPoint y: 497, distance: 69.1
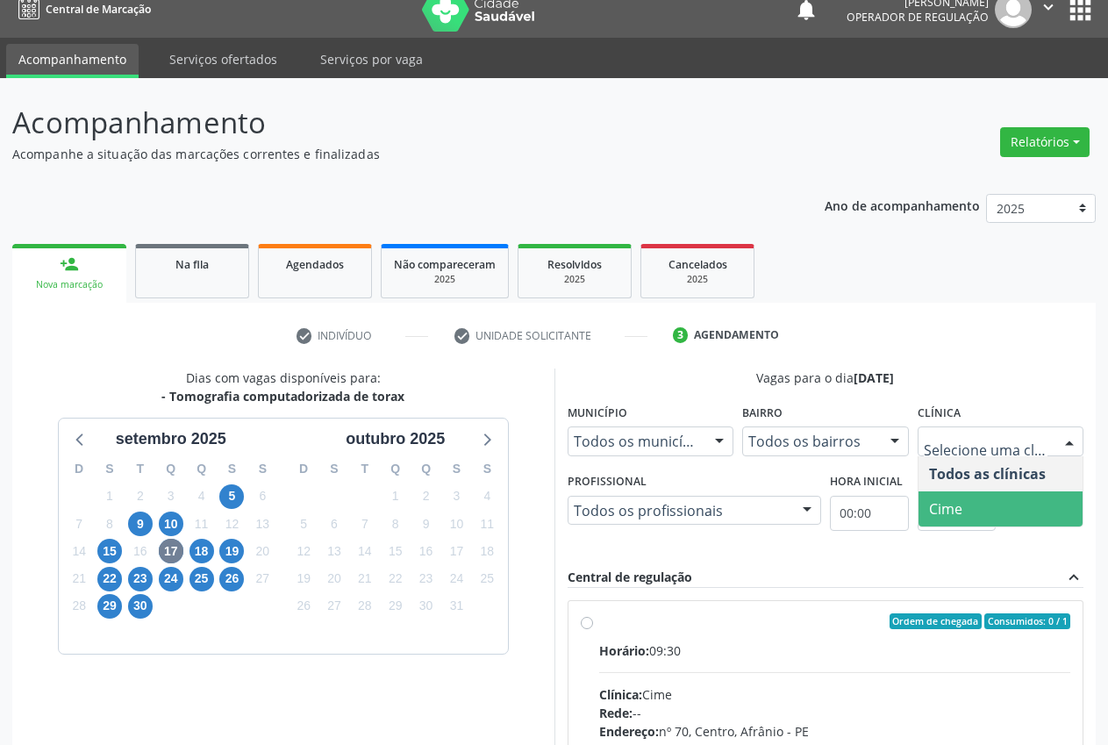
click at [988, 518] on span "Cime" at bounding box center [1001, 508] width 165 height 35
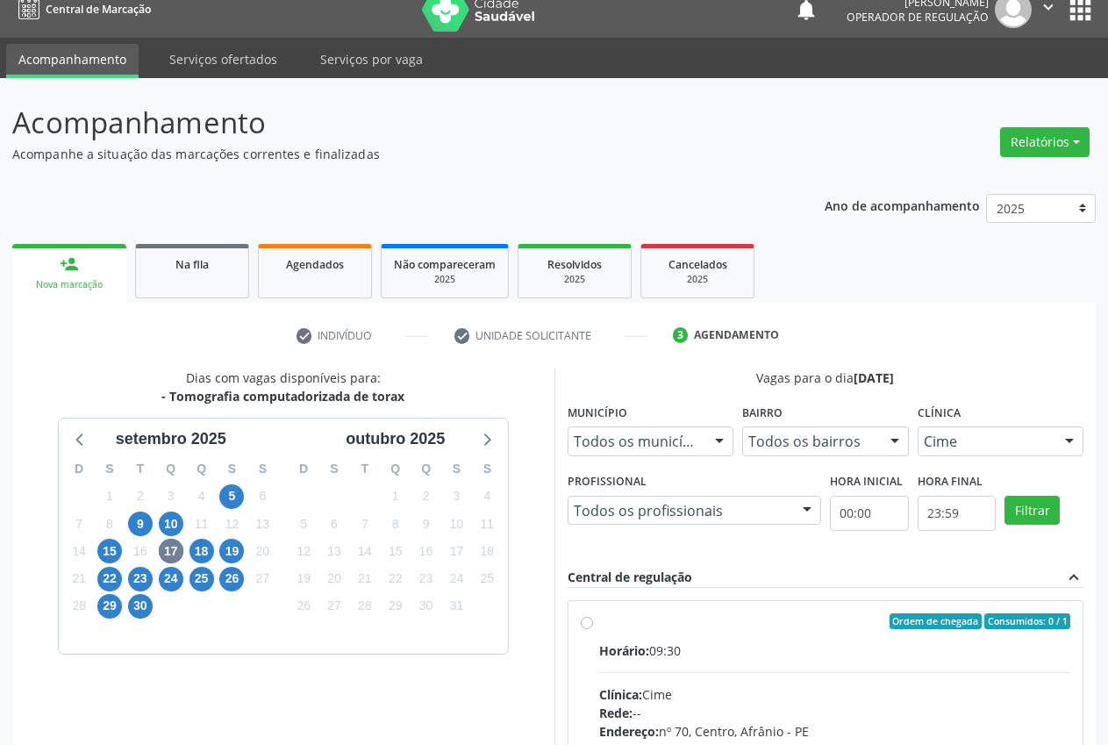
click at [607, 614] on div "Ordem de chegada Consumidos: 0 / 1" at bounding box center [835, 621] width 472 height 16
click at [593, 614] on input "Ordem de chegada Consumidos: 0 / 1 Horário: 09:30 Clínica: Cime Rede: -- Endere…" at bounding box center [587, 621] width 12 height 16
radio input "true"
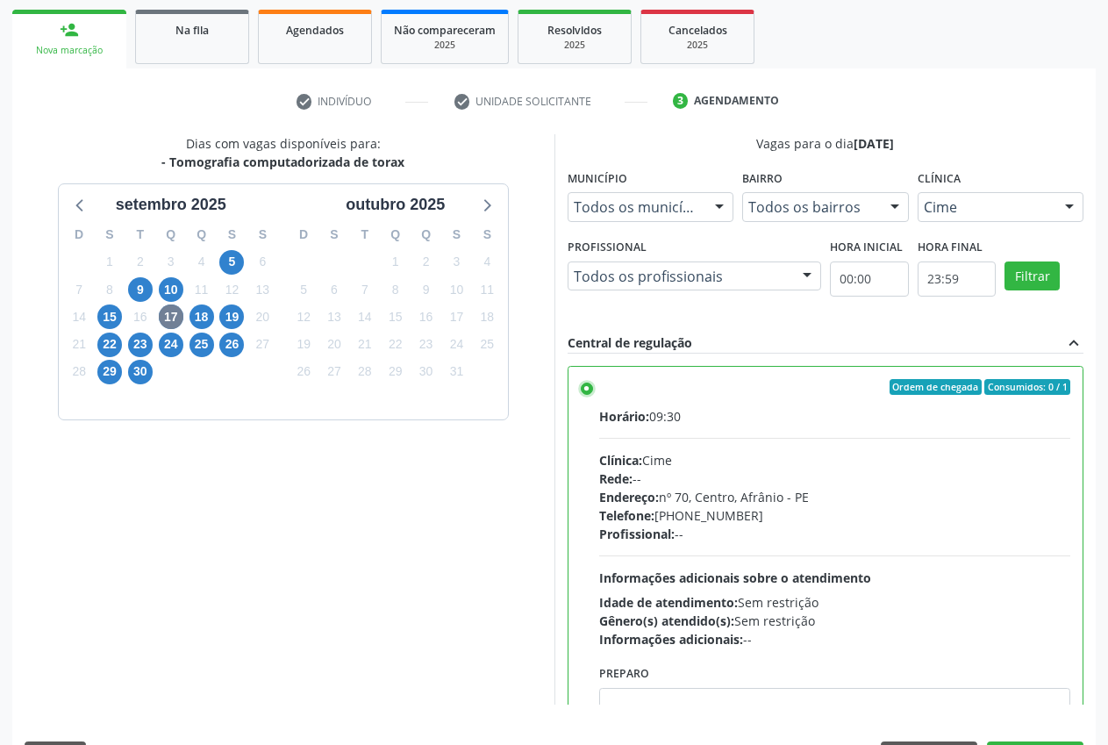
scroll to position [304, 0]
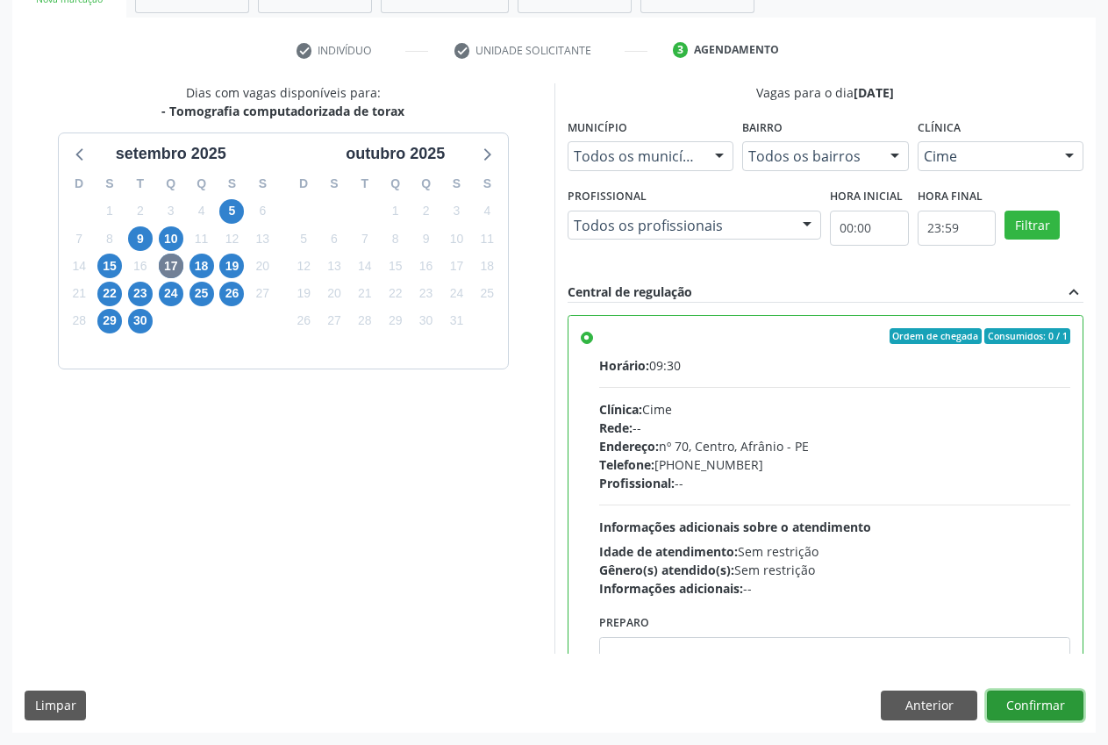
click at [1039, 699] on button "Confirmar" at bounding box center [1035, 705] width 97 height 30
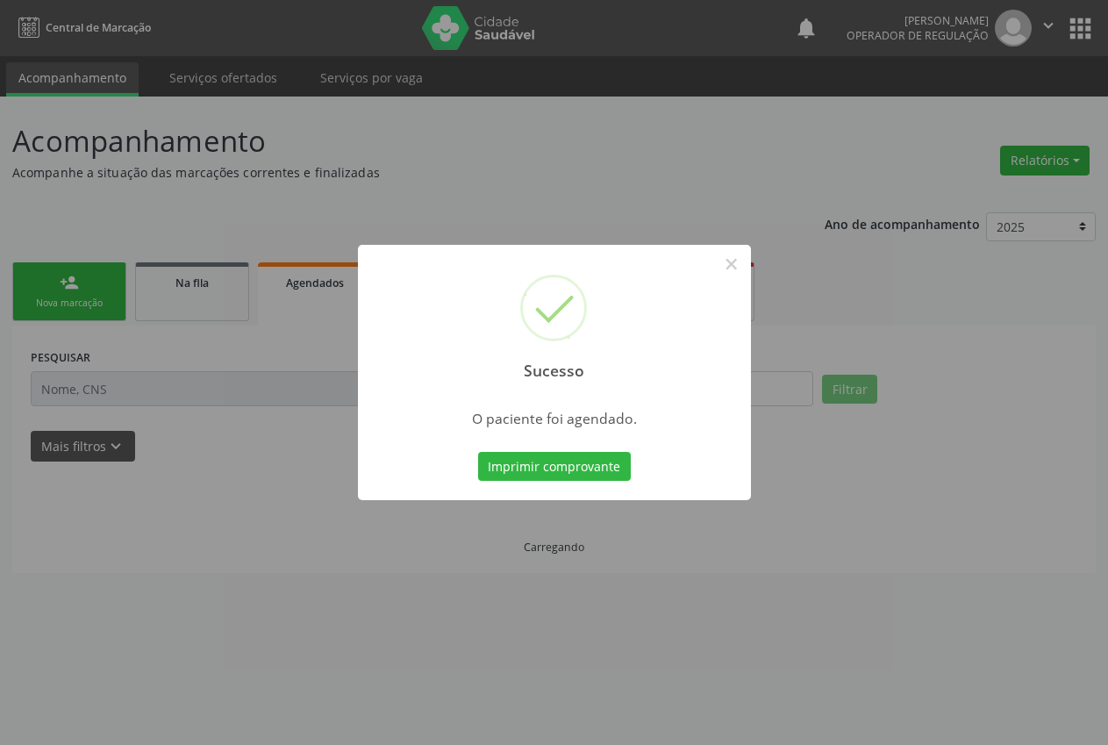
scroll to position [0, 0]
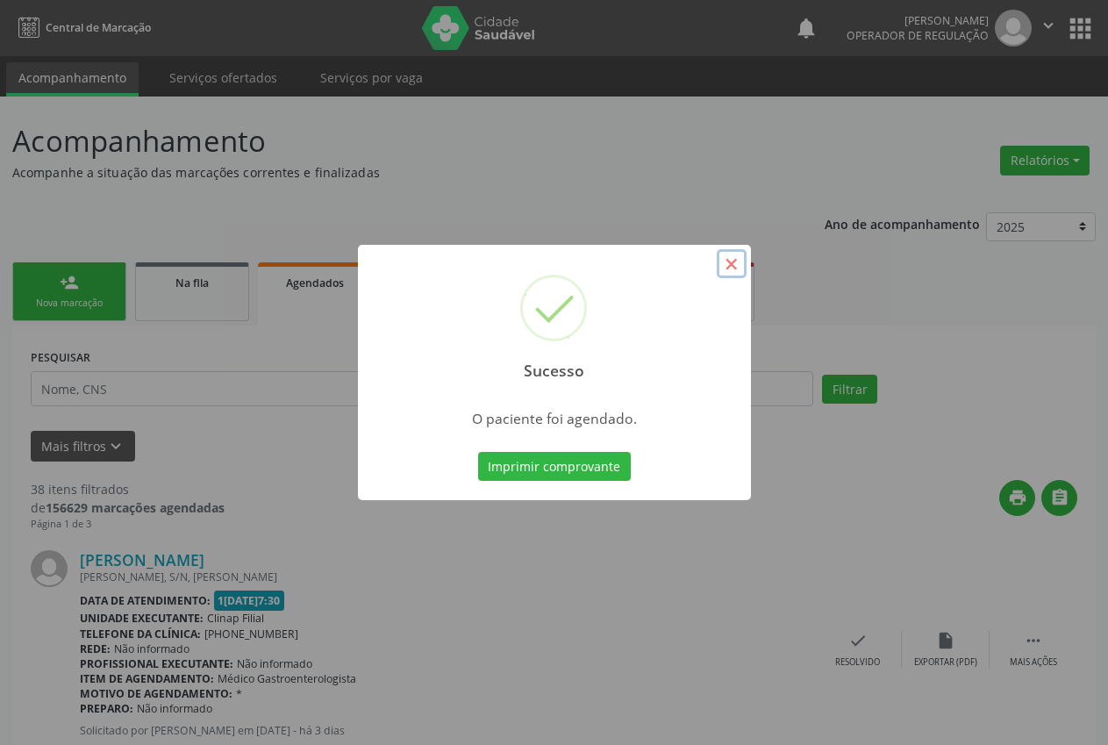
click at [728, 257] on button "×" at bounding box center [732, 264] width 30 height 30
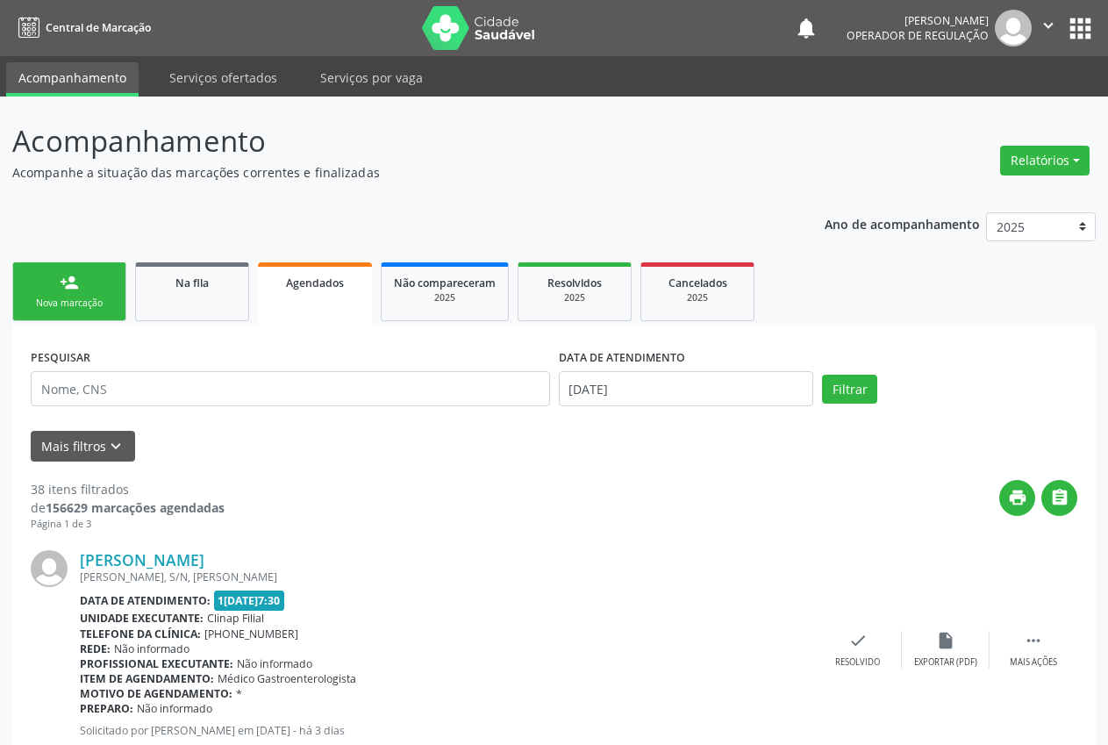
click at [97, 277] on link "person_add Nova marcação" at bounding box center [69, 291] width 114 height 59
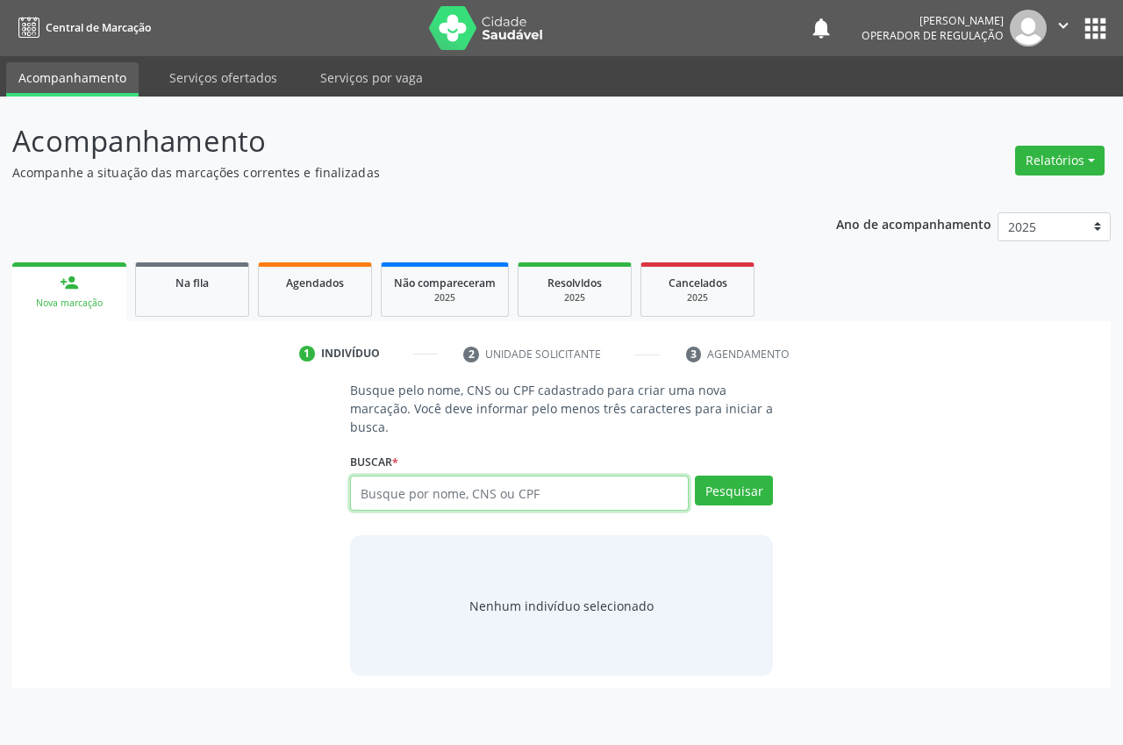
click at [407, 494] on input "text" at bounding box center [519, 493] width 339 height 35
type input "702906503159377"
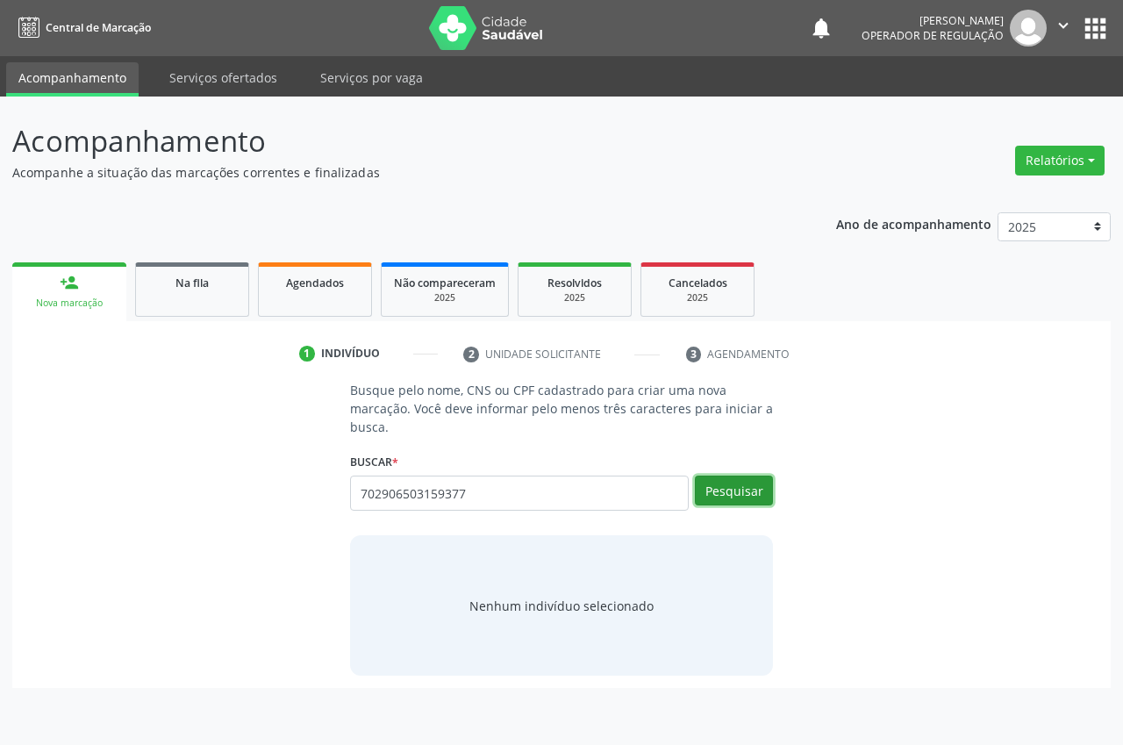
click at [745, 490] on button "Pesquisar" at bounding box center [734, 491] width 78 height 30
type input "702906503159377"
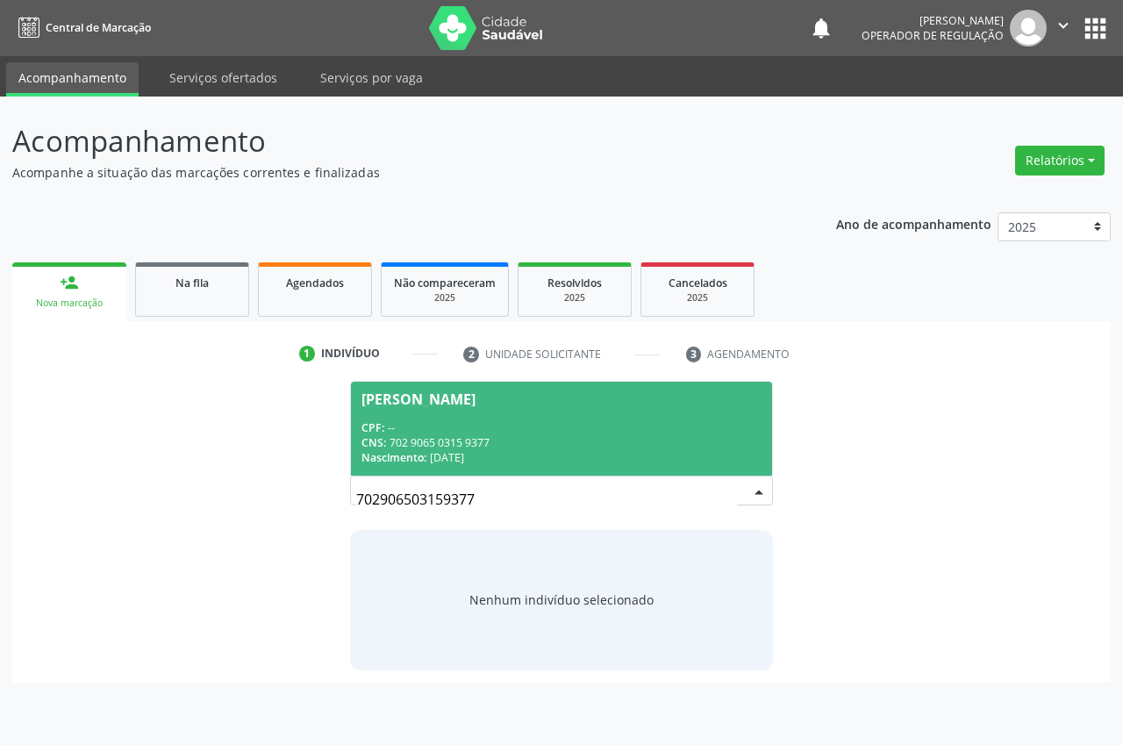
click at [445, 448] on div "CNS: 702 9065 0315 9377" at bounding box center [561, 442] width 400 height 15
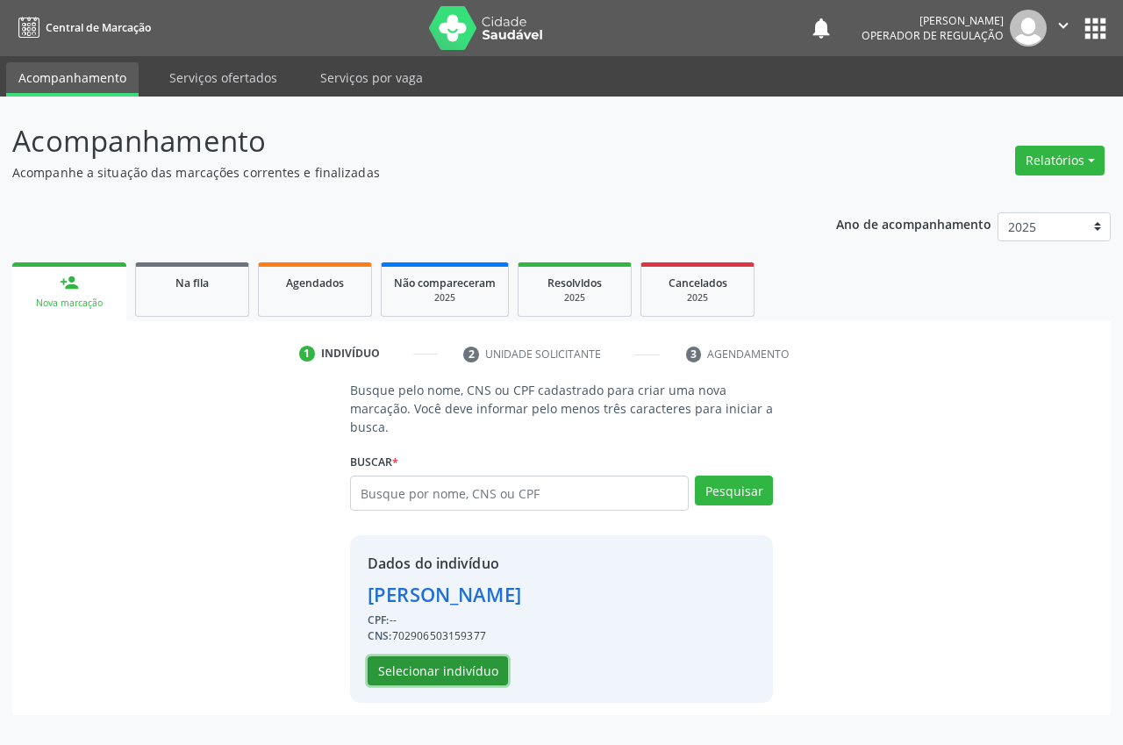
click at [475, 674] on button "Selecionar indivíduo" at bounding box center [438, 671] width 140 height 30
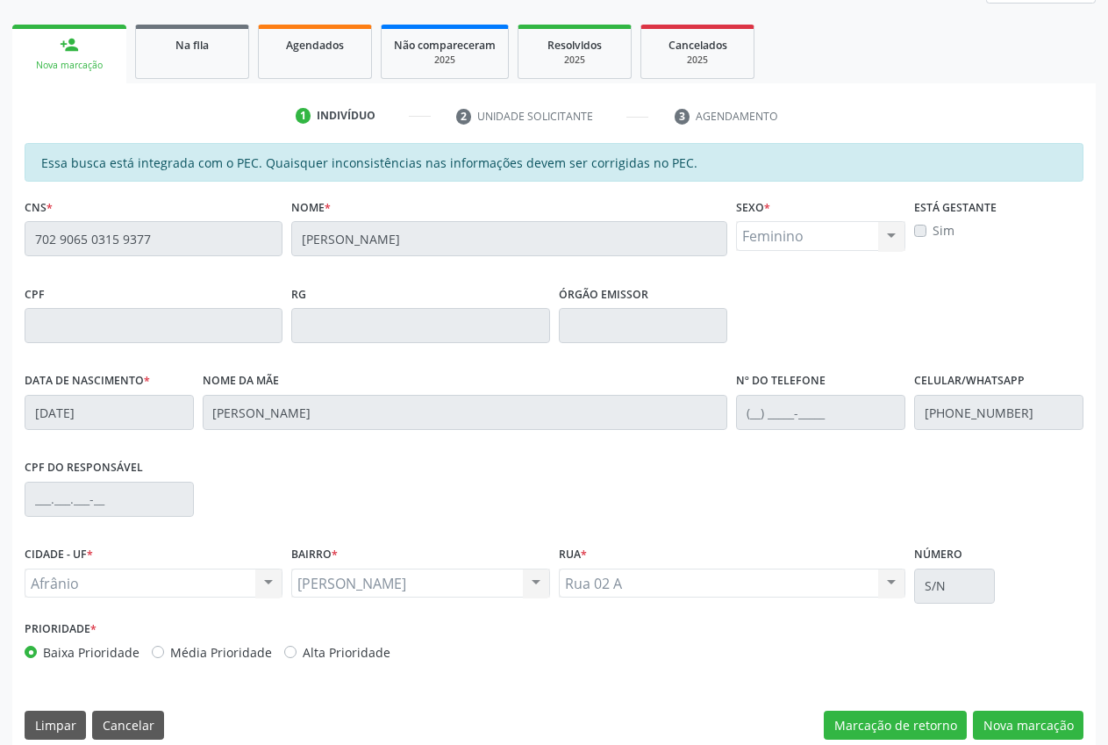
scroll to position [257, 0]
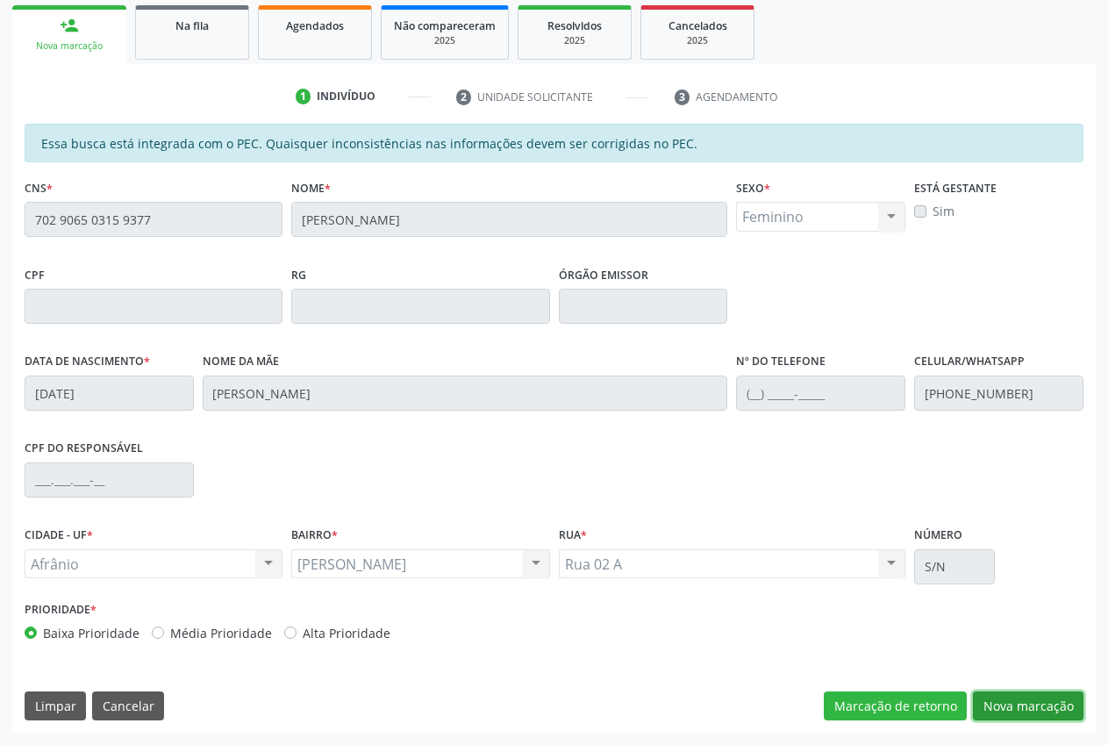
click at [1051, 706] on button "Nova marcação" at bounding box center [1028, 706] width 111 height 30
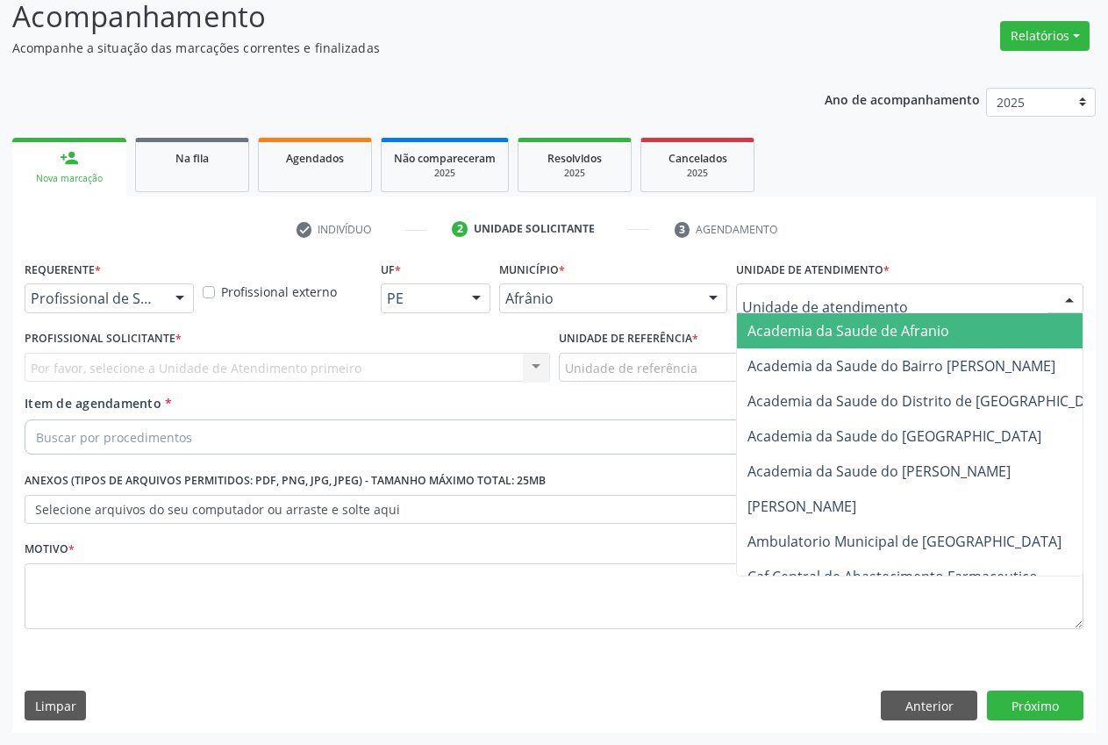
click at [954, 293] on div at bounding box center [909, 298] width 347 height 30
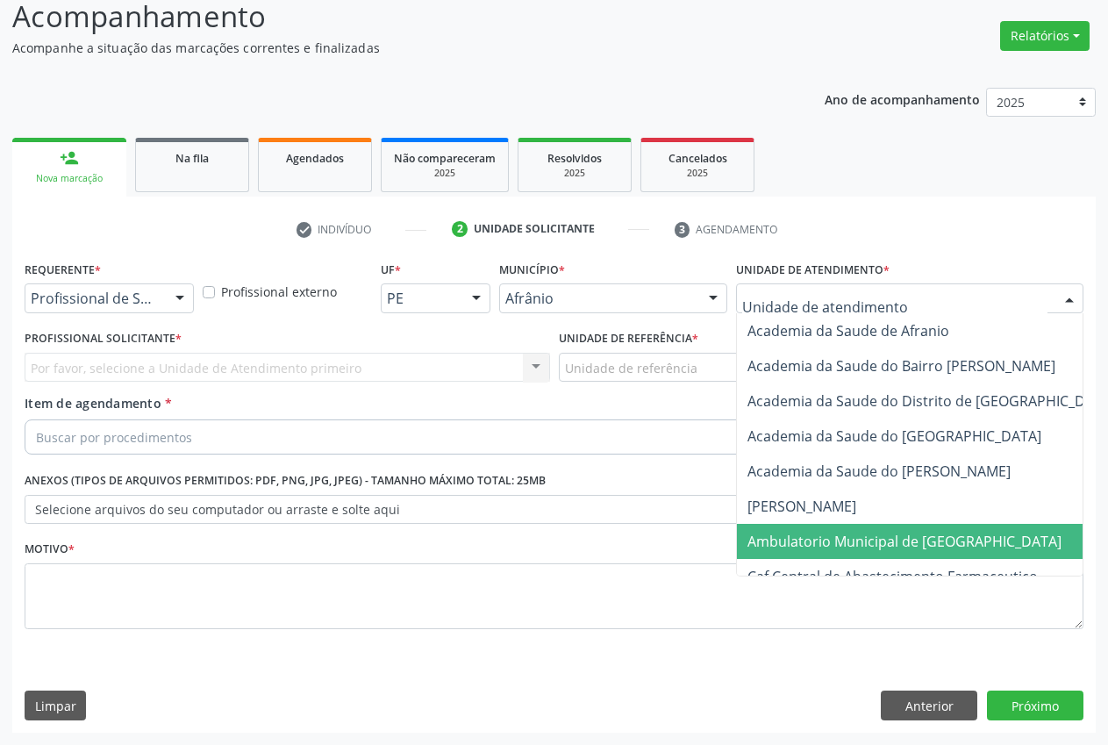
click at [925, 541] on span "Ambulatorio Municipal de [GEOGRAPHIC_DATA]" at bounding box center [904, 541] width 314 height 19
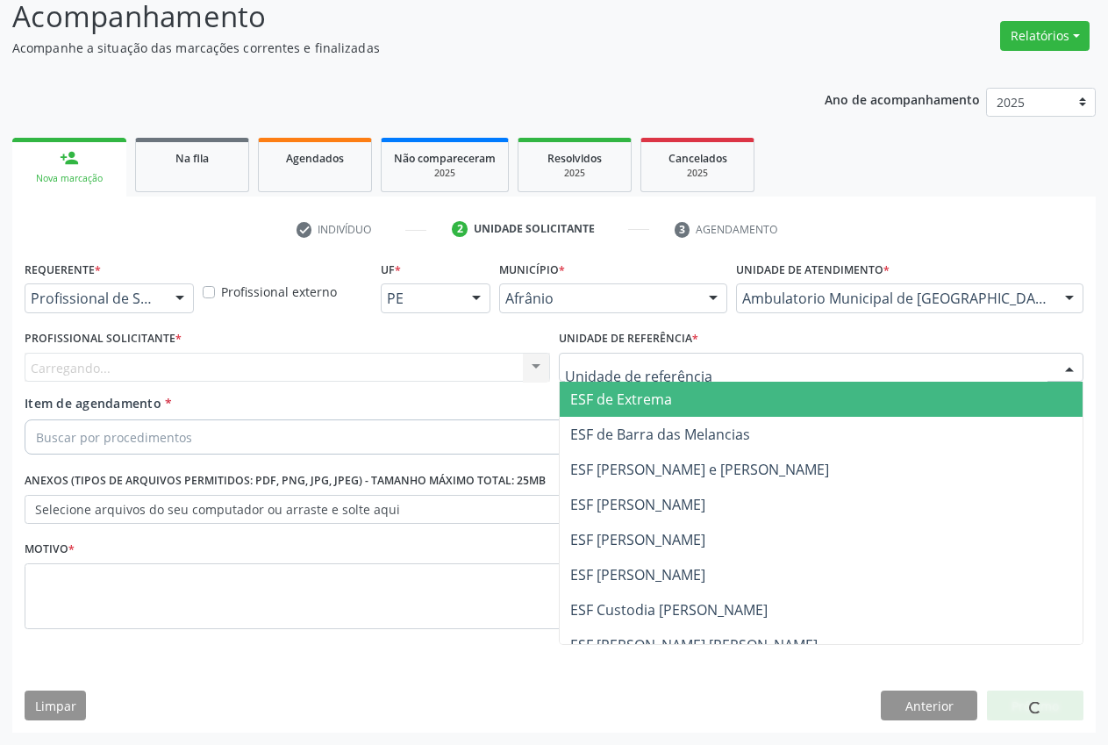
click at [658, 397] on span "ESF de Extrema" at bounding box center [621, 399] width 102 height 19
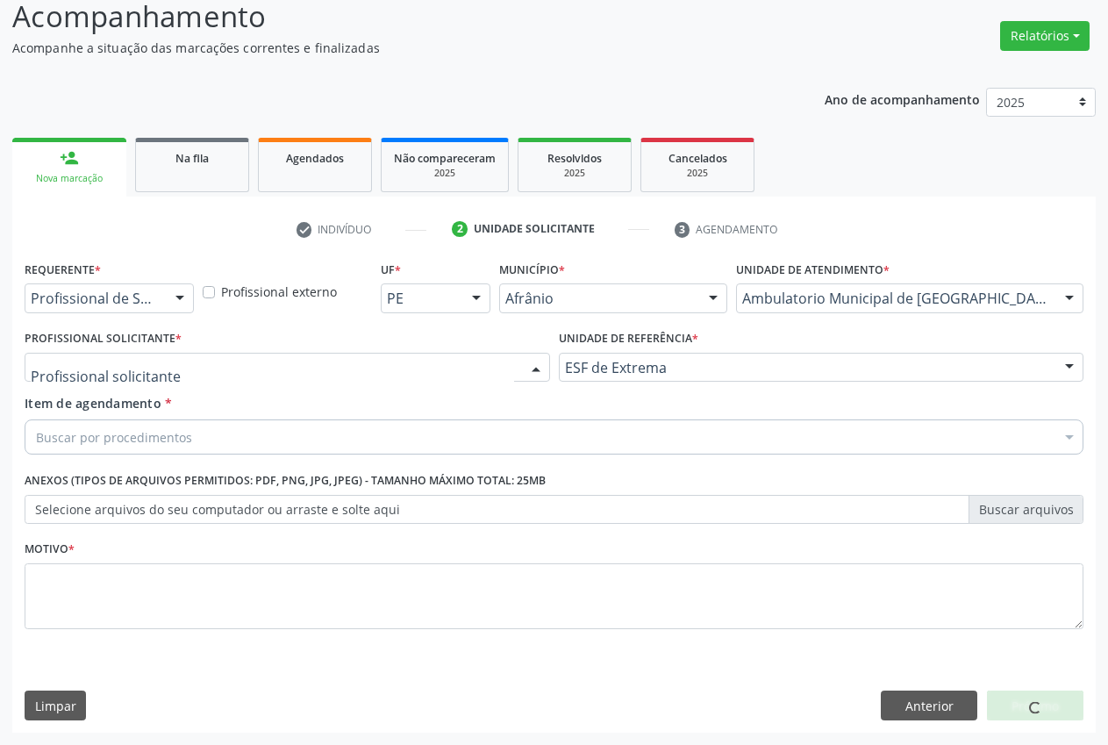
click at [508, 364] on div at bounding box center [288, 368] width 526 height 30
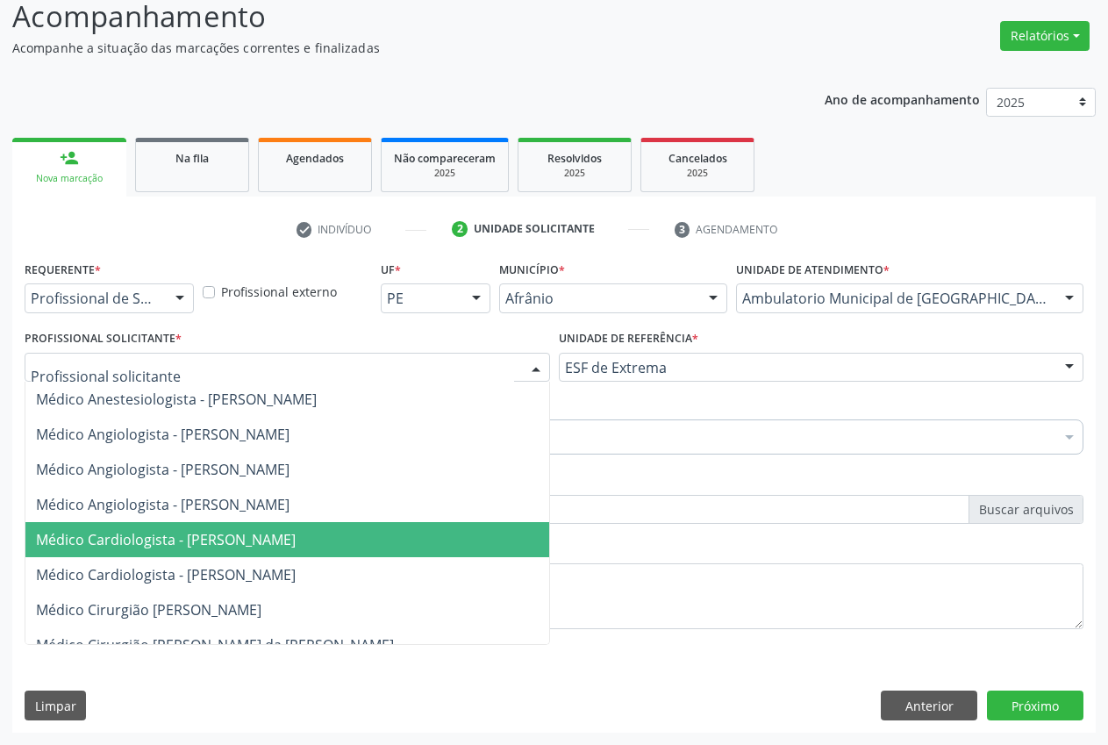
click at [270, 533] on span "Médico Cardiologista - [PERSON_NAME]" at bounding box center [166, 539] width 260 height 19
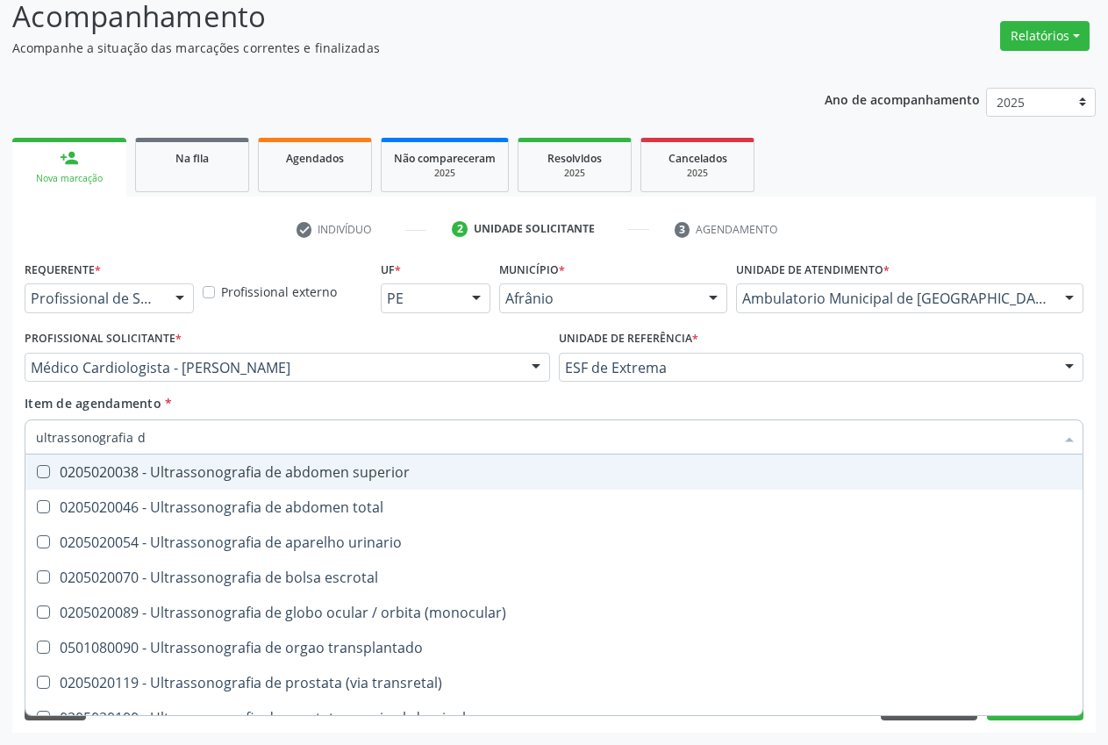
type input "ultrassonografia de"
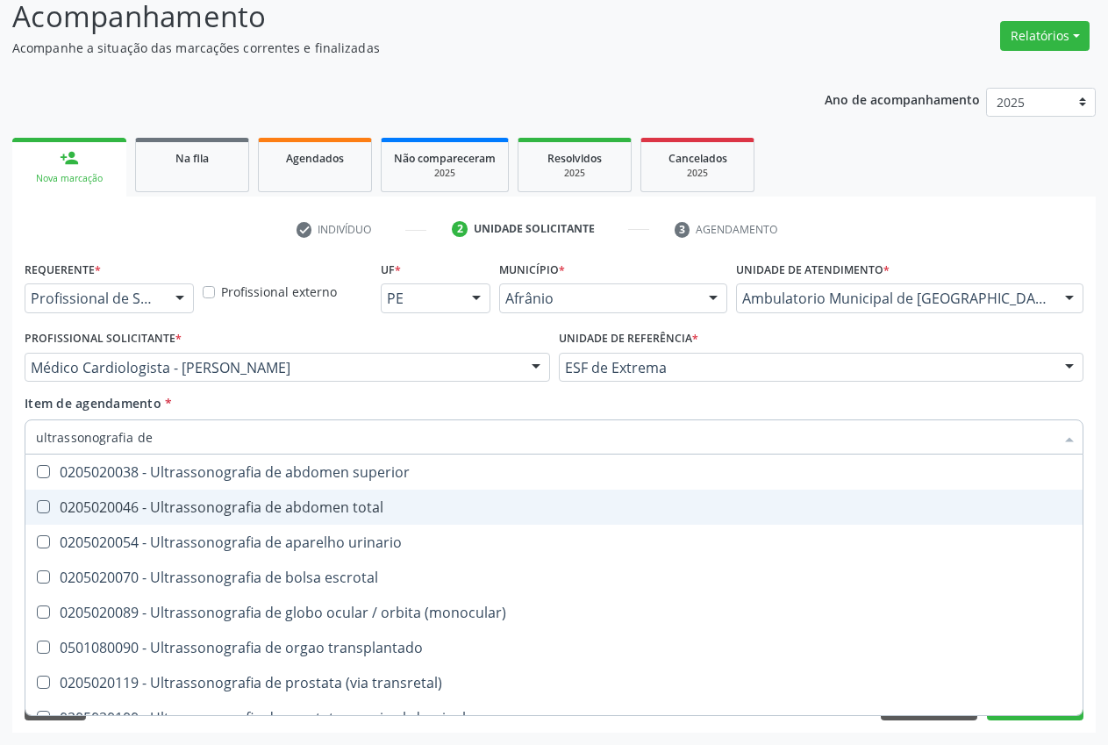
click at [70, 509] on div "0205020046 - Ultrassonografia de abdomen total" at bounding box center [554, 507] width 1036 height 14
checkbox total "true"
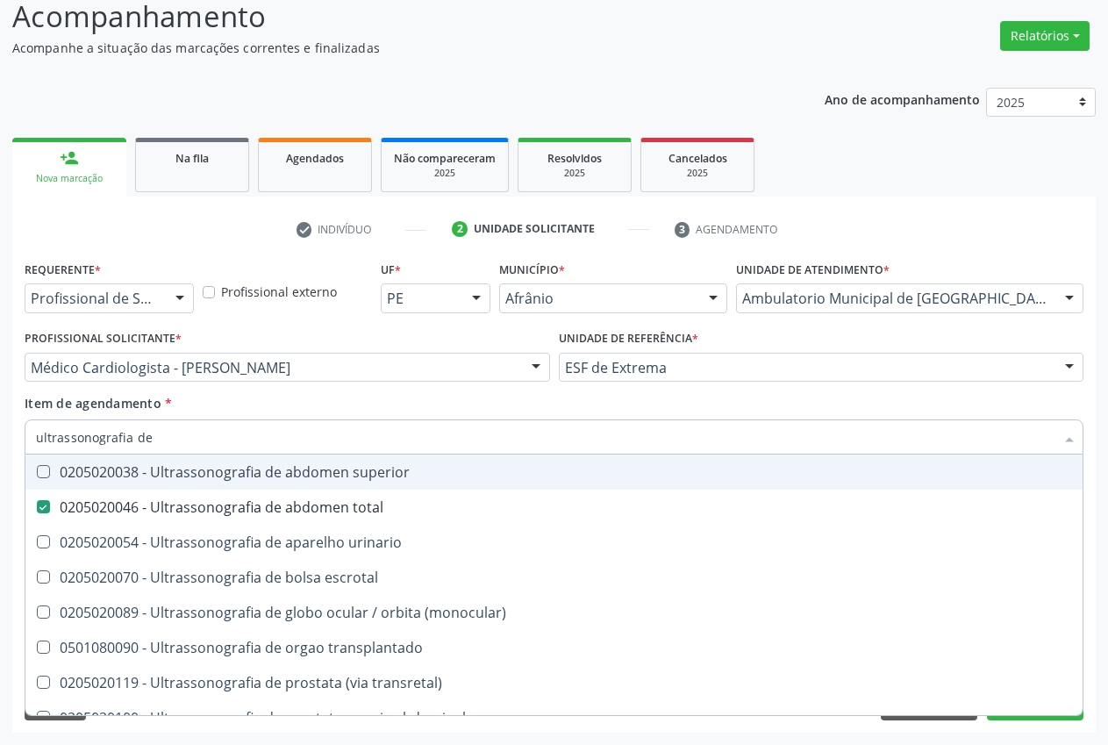
click at [250, 411] on div "Item de agendamento * ultrassonografia de [PERSON_NAME] seleção 0205020038 - Ul…" at bounding box center [554, 421] width 1059 height 55
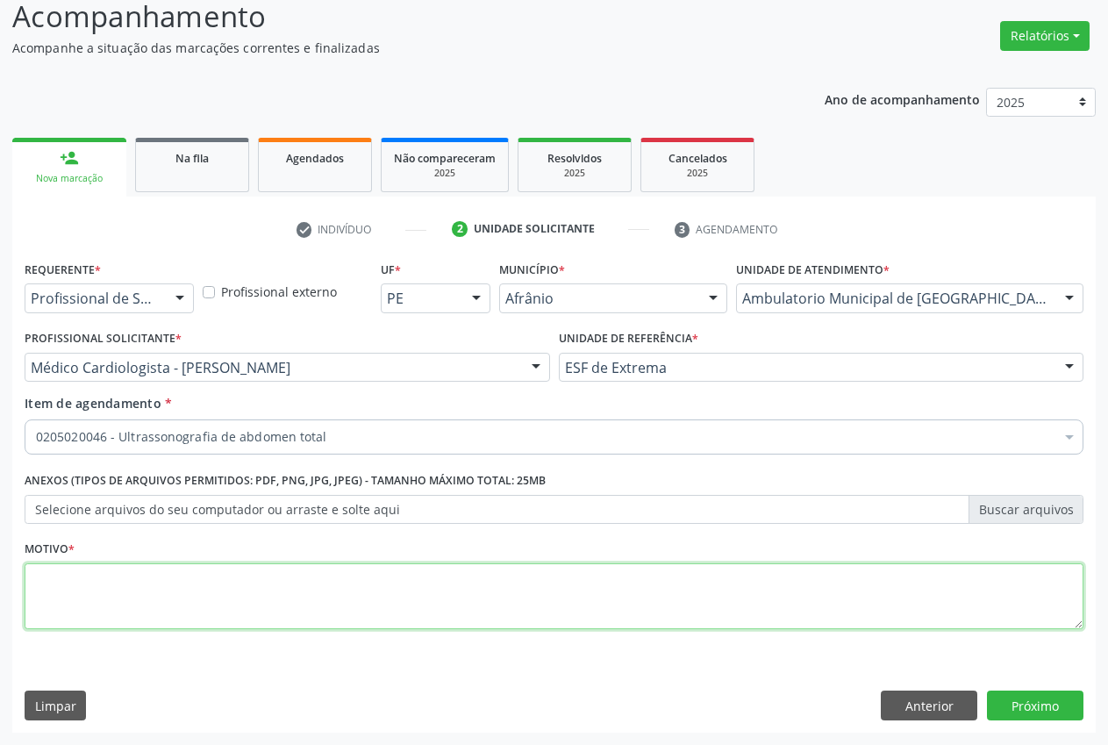
click at [370, 597] on textarea at bounding box center [554, 596] width 1059 height 67
type textarea "."
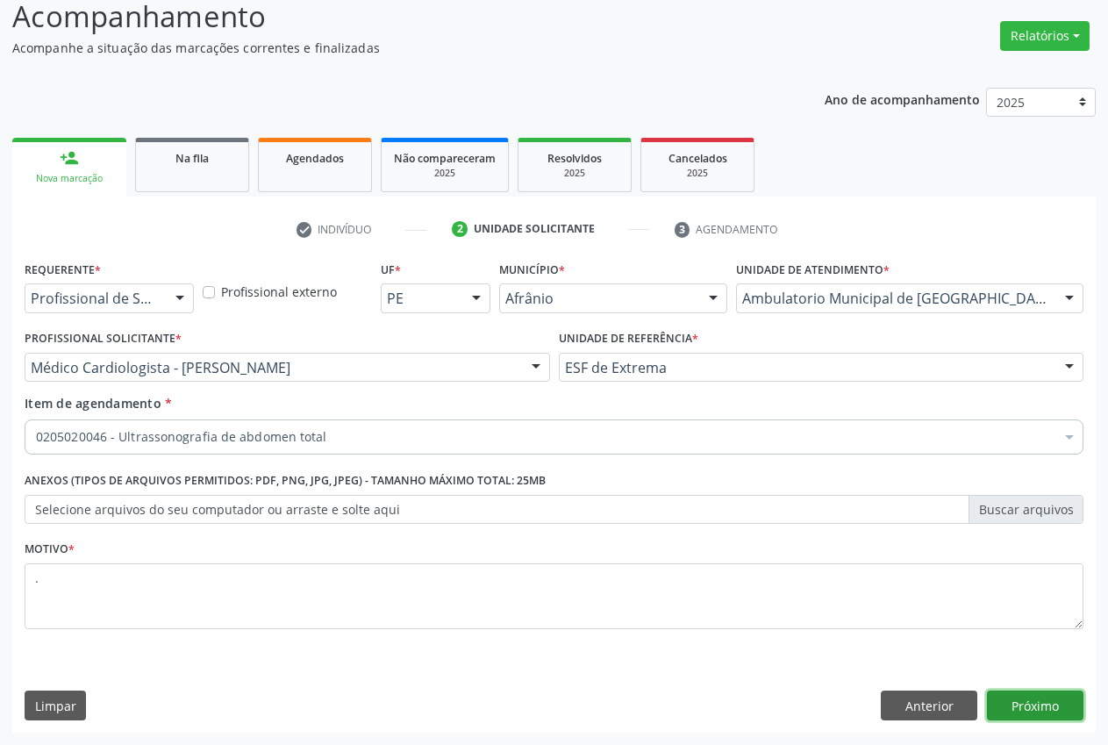
click at [1047, 703] on button "Próximo" at bounding box center [1035, 705] width 97 height 30
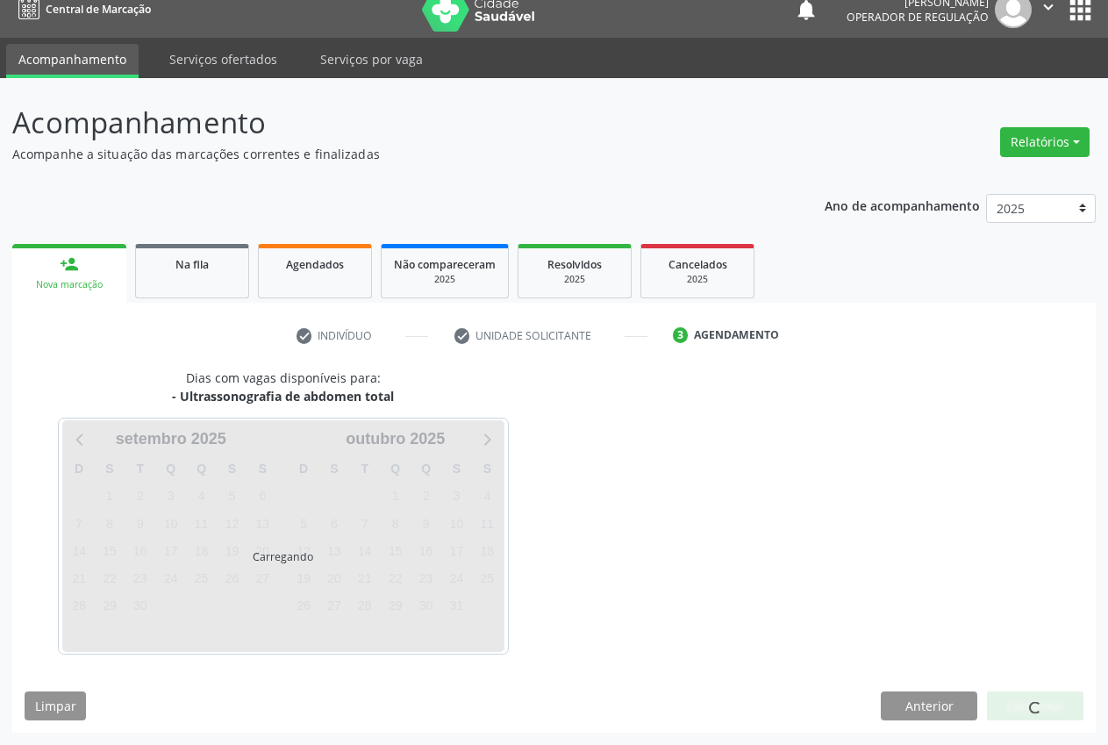
scroll to position [18, 0]
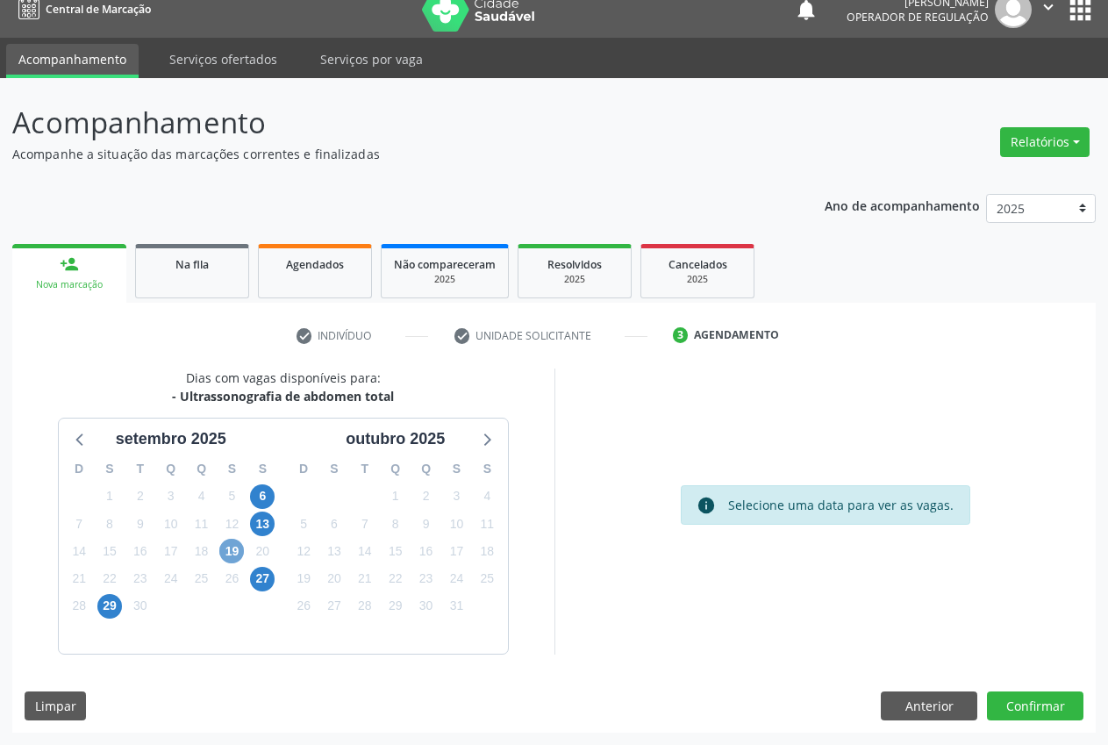
click at [227, 556] on span "19" at bounding box center [231, 551] width 25 height 25
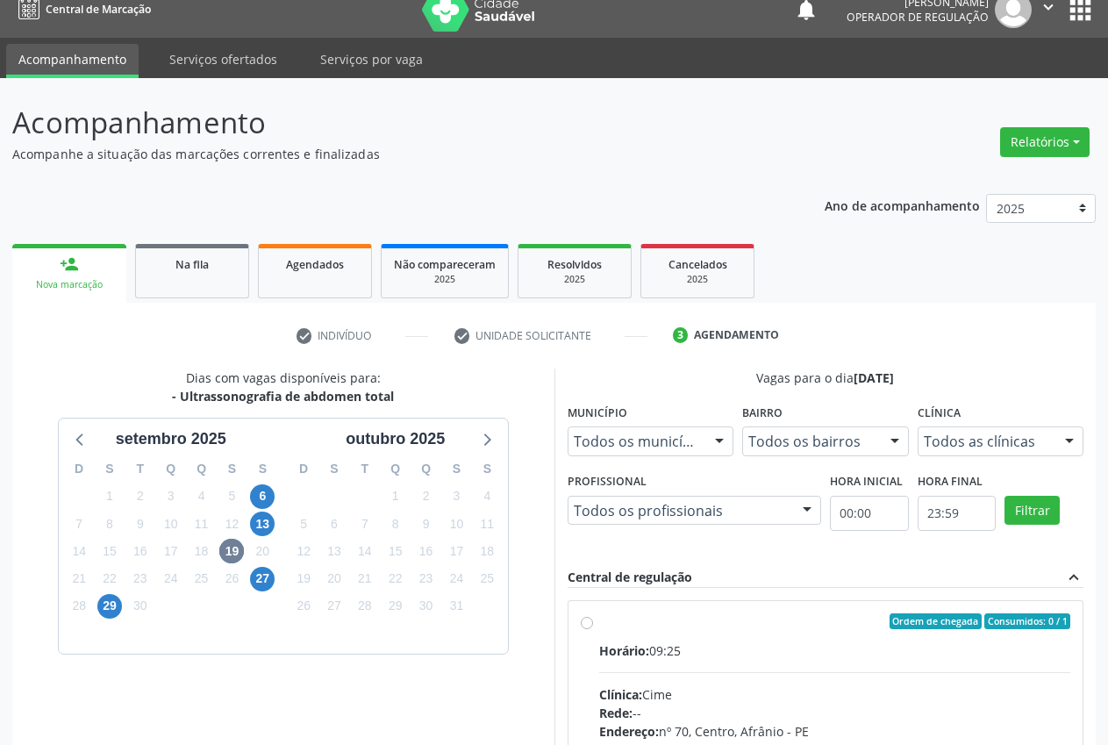
click at [1054, 437] on div "Todos as clínicas Todos as clínicas Cime Nenhum resultado encontrado para: " " …" at bounding box center [1001, 441] width 167 height 30
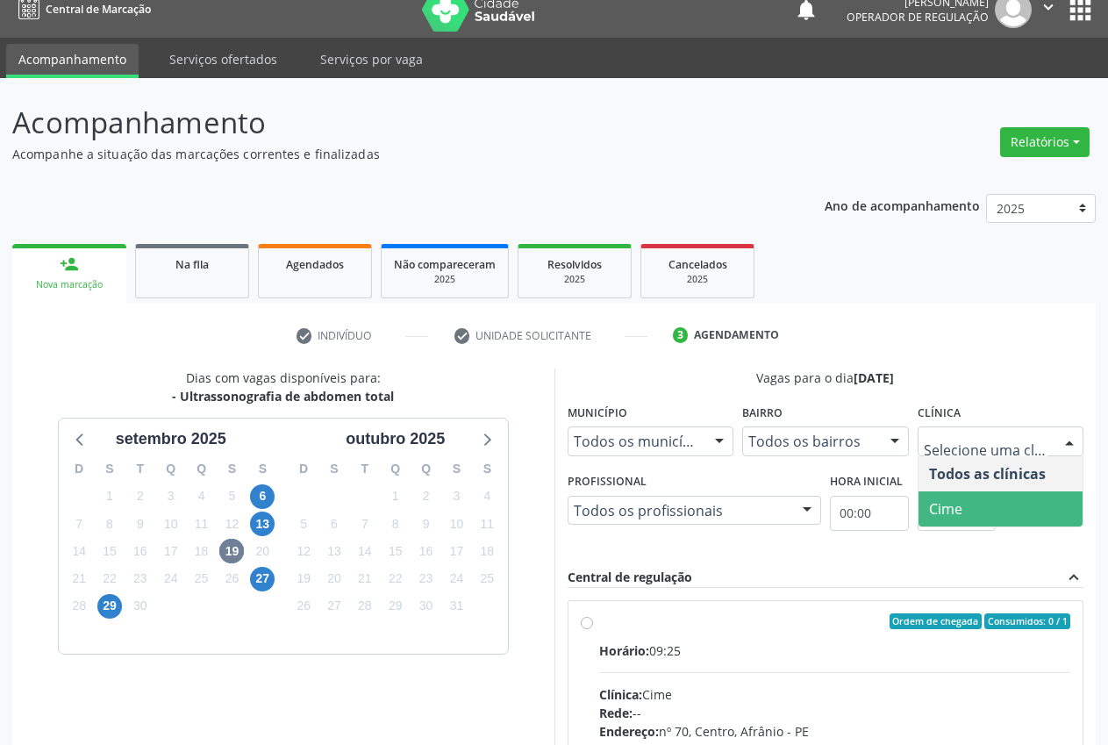
drag, startPoint x: 1038, startPoint y: 497, endPoint x: 911, endPoint y: 545, distance: 135.7
click at [1034, 498] on span "Cime" at bounding box center [1001, 508] width 165 height 35
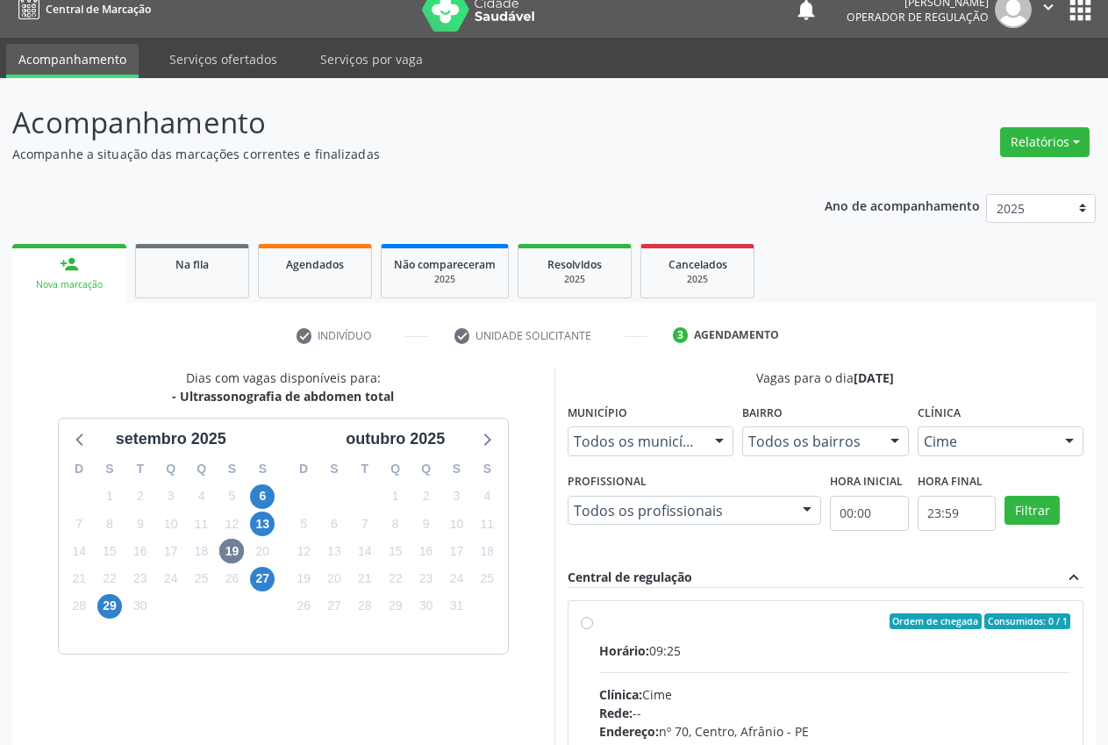
click at [611, 631] on label "Ordem de chegada Consumidos: 0 / 1 Horário: 09:25 Clínica: Cime Rede: -- Endere…" at bounding box center [835, 747] width 472 height 269
click at [593, 629] on input "Ordem de chegada Consumidos: 0 / 1 Horário: 09:25 Clínica: Cime Rede: -- Endere…" at bounding box center [587, 621] width 12 height 16
radio input "true"
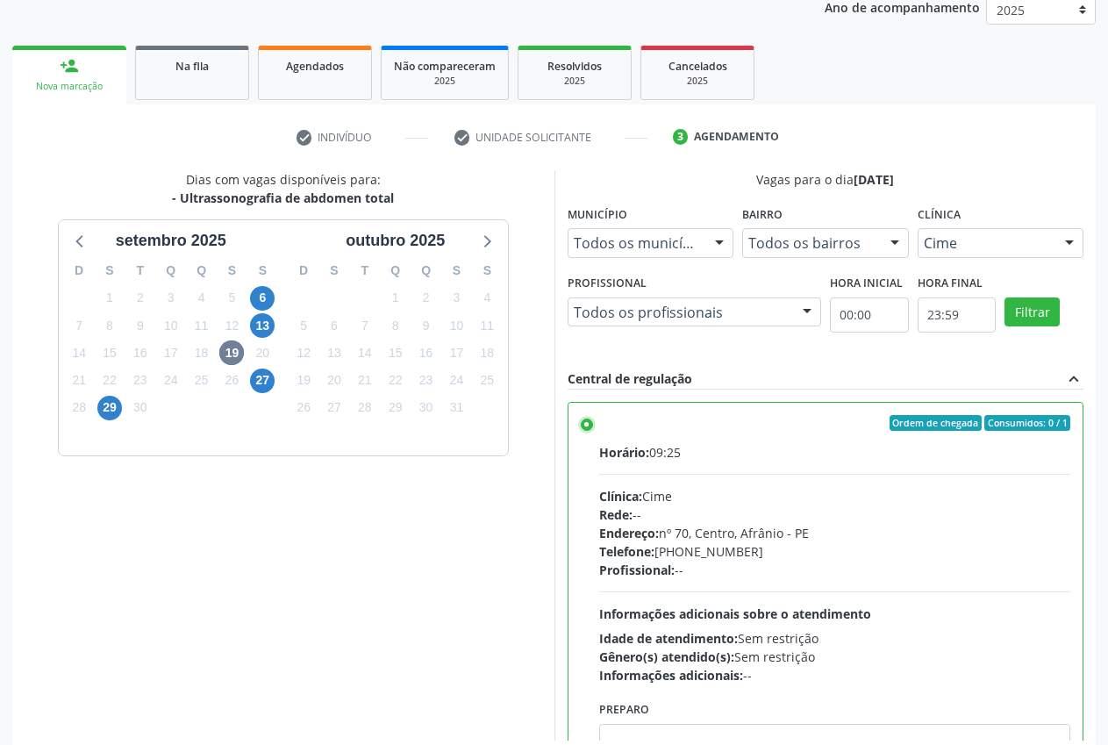
scroll to position [304, 0]
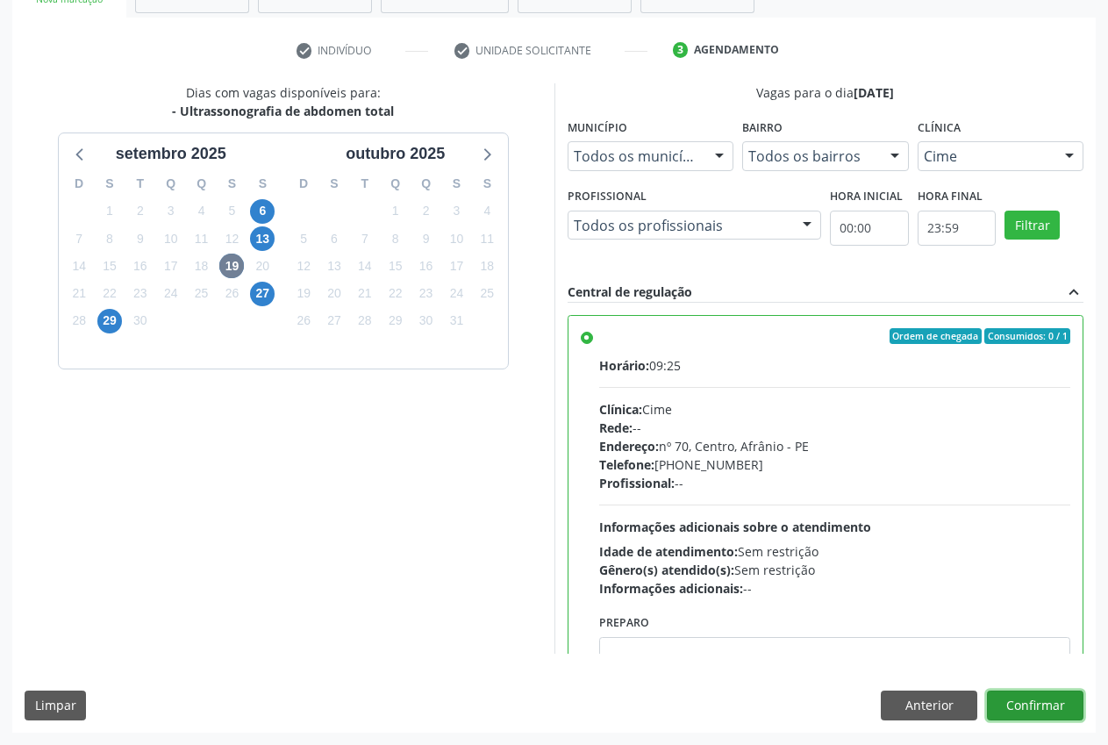
click at [1045, 709] on button "Confirmar" at bounding box center [1035, 705] width 97 height 30
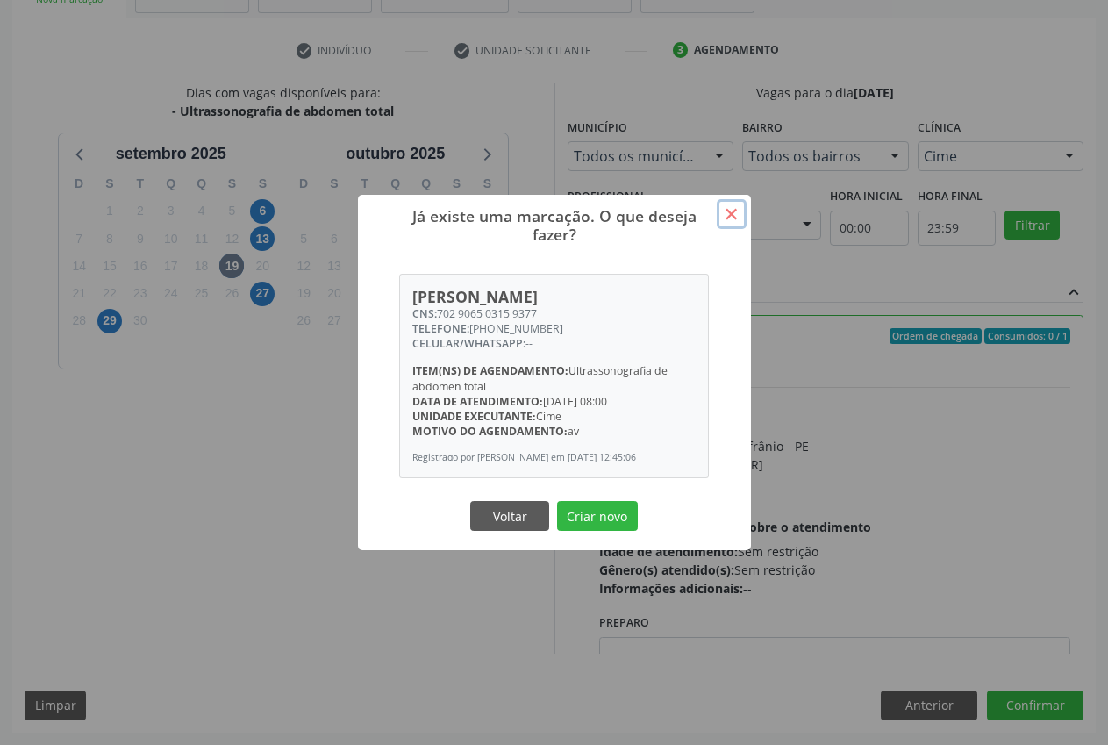
click at [734, 203] on button "×" at bounding box center [732, 214] width 30 height 30
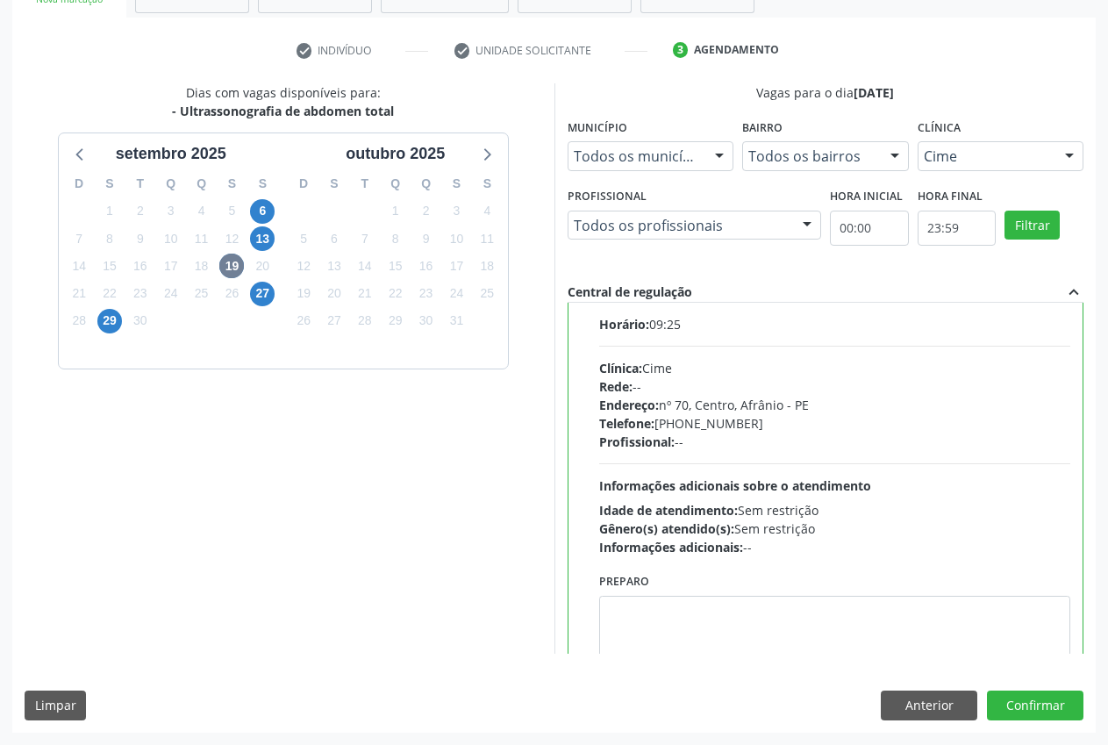
scroll to position [87, 0]
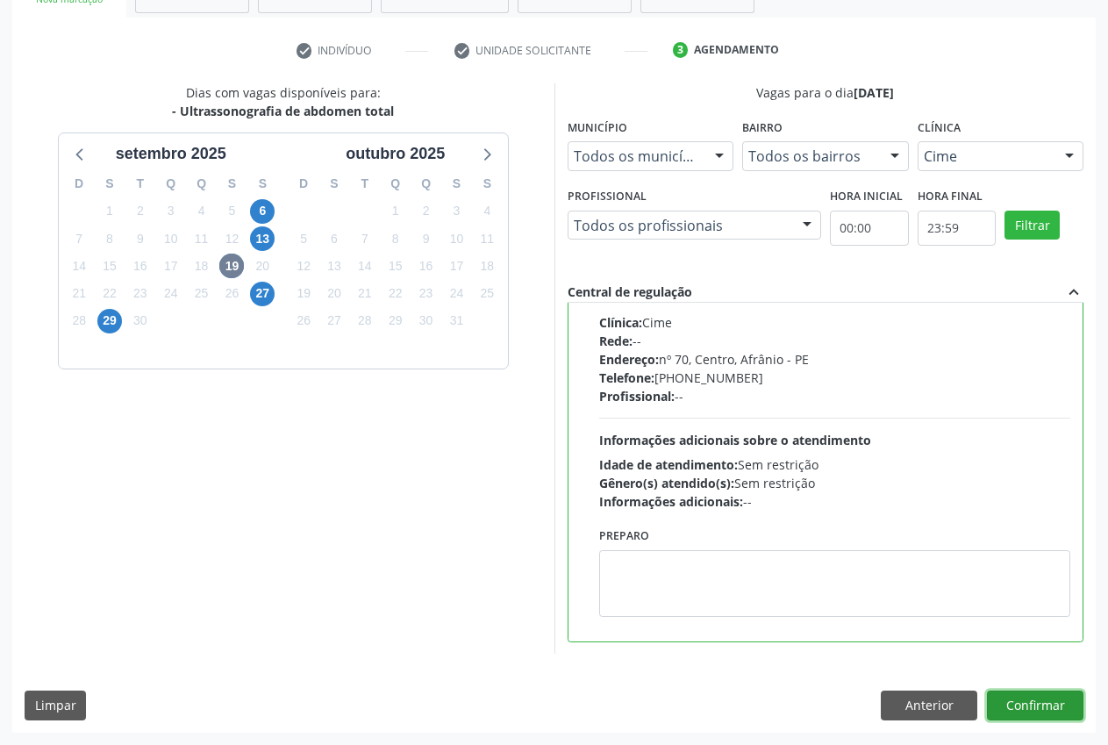
click at [1027, 692] on button "Confirmar" at bounding box center [1035, 705] width 97 height 30
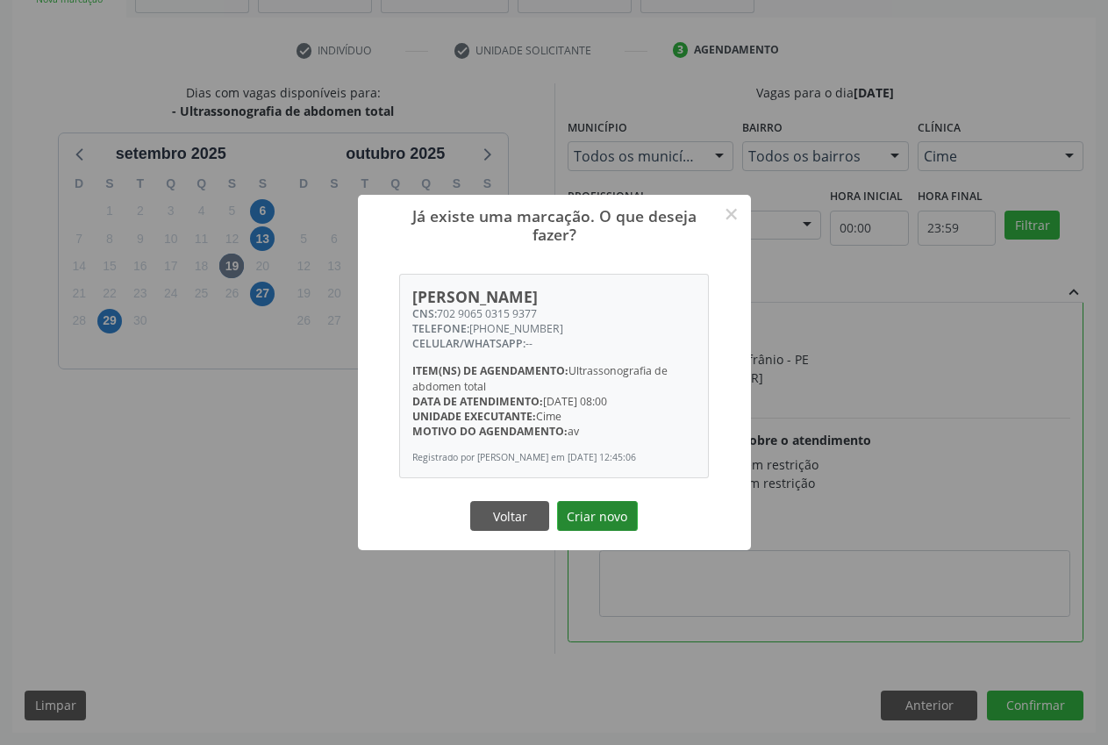
click at [577, 521] on button "Criar novo" at bounding box center [597, 516] width 81 height 30
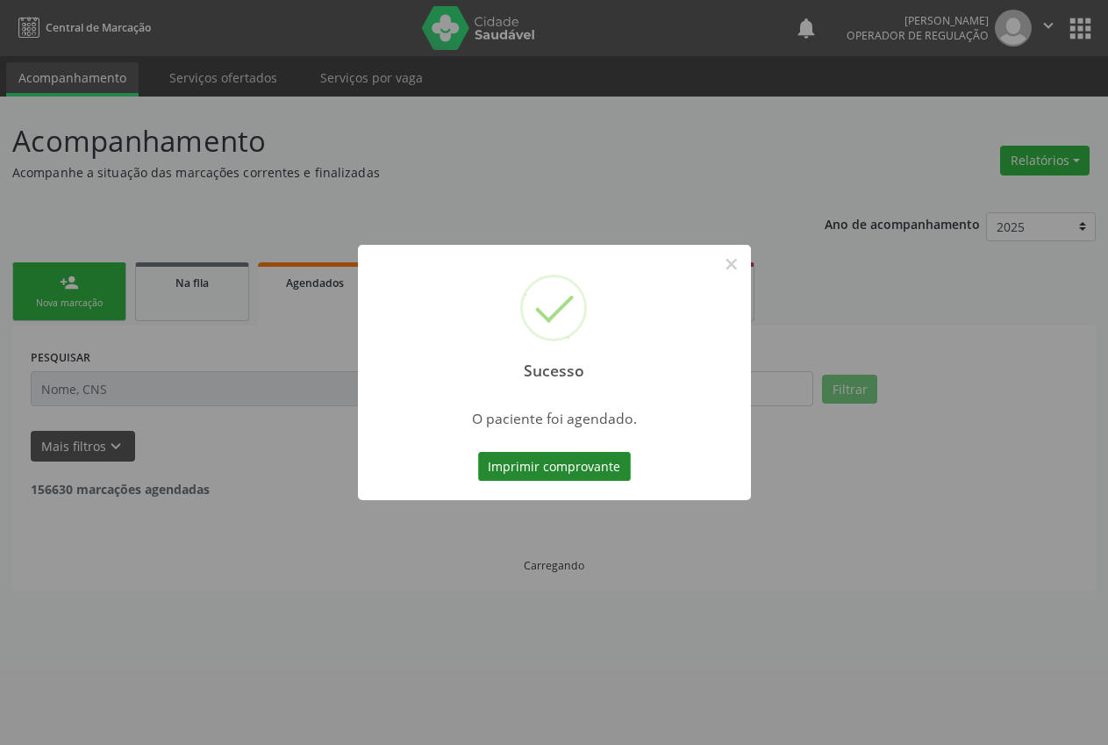
click at [567, 469] on button "Imprimir comprovante" at bounding box center [554, 467] width 153 height 30
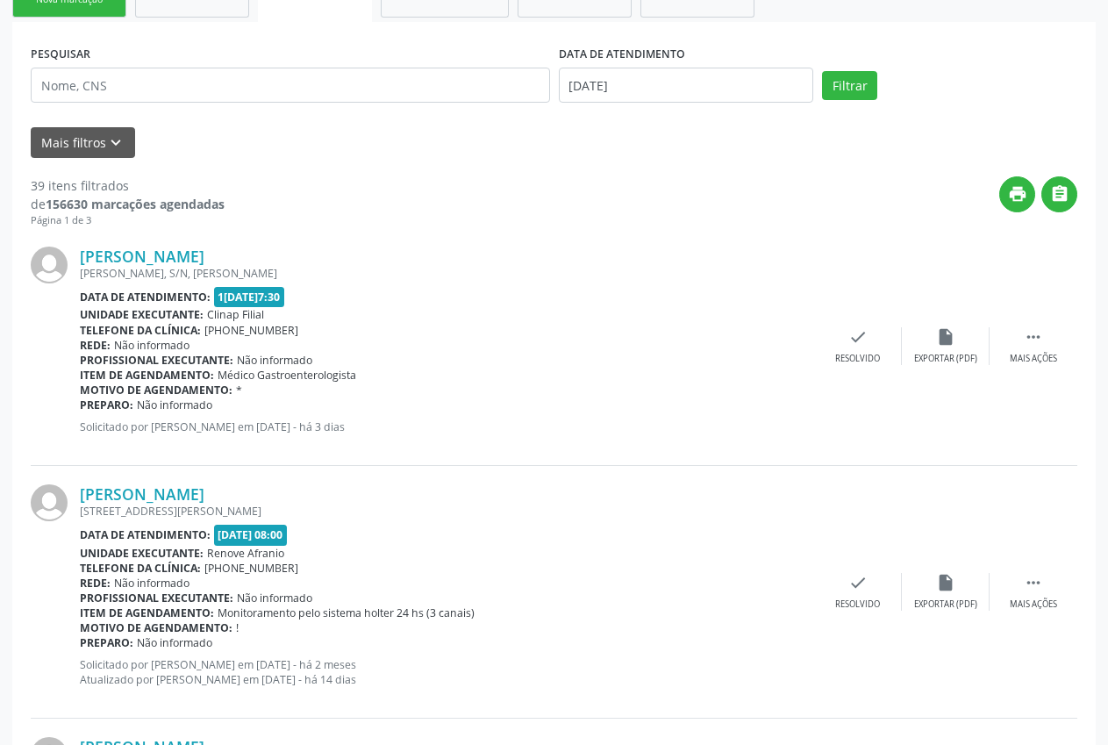
scroll to position [0, 0]
